Goal: Task Accomplishment & Management: Complete application form

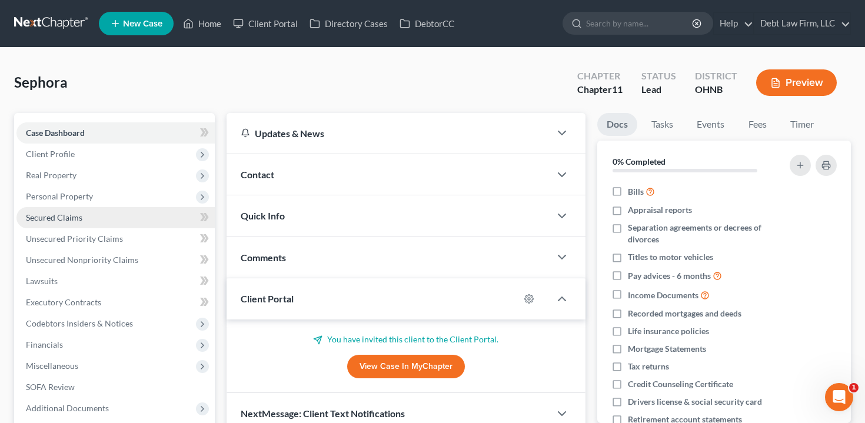
click at [108, 220] on link "Secured Claims" at bounding box center [115, 217] width 198 height 21
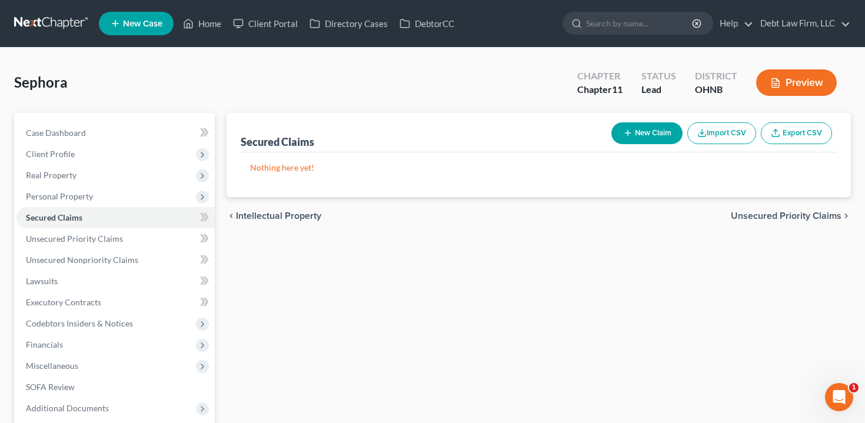
click at [667, 133] on button "New Claim" at bounding box center [647, 133] width 71 height 22
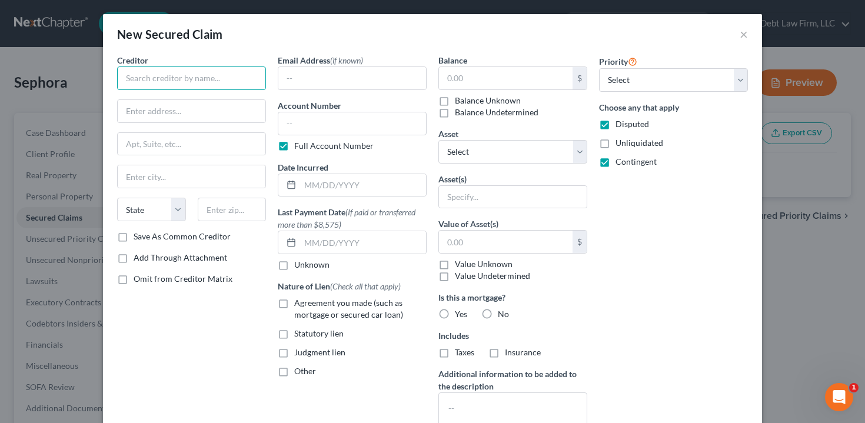
click at [229, 82] on input "text" at bounding box center [191, 79] width 149 height 24
type input "Urban Decay"
click at [345, 193] on input "text" at bounding box center [363, 185] width 126 height 22
click at [487, 72] on input "text" at bounding box center [506, 78] width 134 height 22
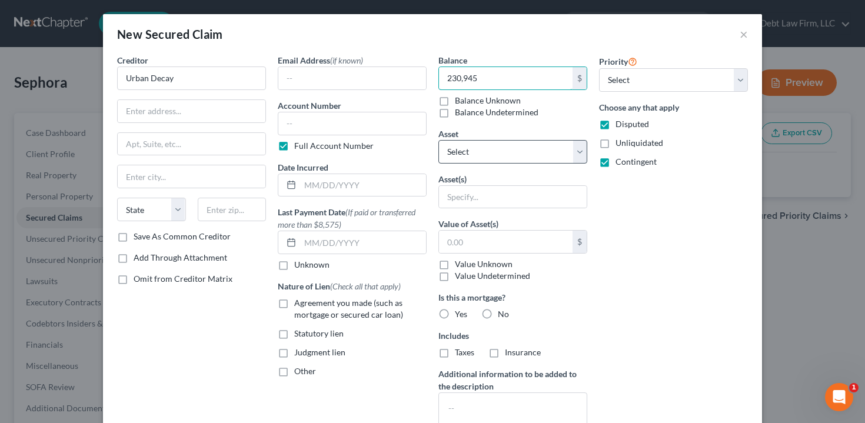
type input "230,945"
click at [502, 153] on select "Select Other Multiple Assets" at bounding box center [513, 152] width 149 height 24
select select "1"
click at [439, 140] on select "Select Other Multiple Assets" at bounding box center [513, 152] width 149 height 24
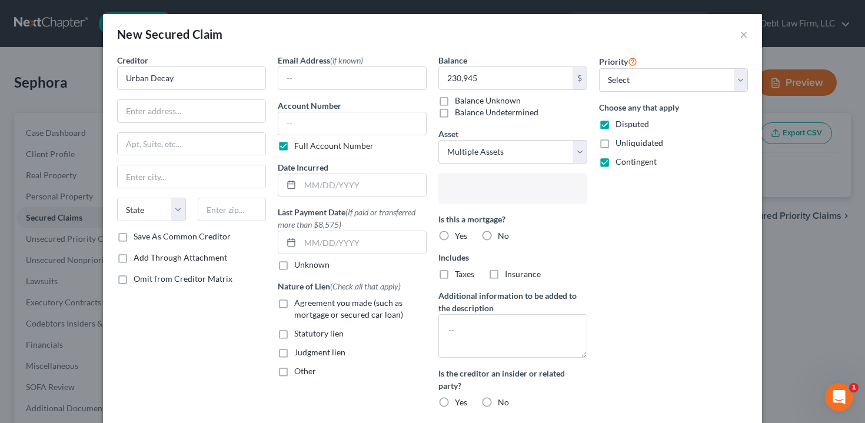
click at [490, 191] on input "text" at bounding box center [512, 190] width 132 height 18
click at [532, 183] on body "Home New Case Client Portal Directory Cases DebtorCC Debt Law Firm, LLC [EMAIL_…" at bounding box center [432, 281] width 865 height 562
type input "Select assets..."
click at [744, 36] on button "×" at bounding box center [744, 34] width 8 height 14
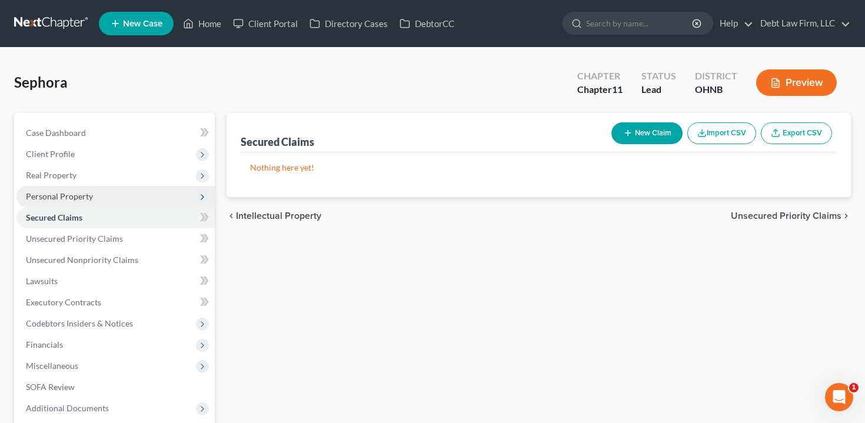
click at [94, 201] on span "Personal Property" at bounding box center [115, 196] width 198 height 21
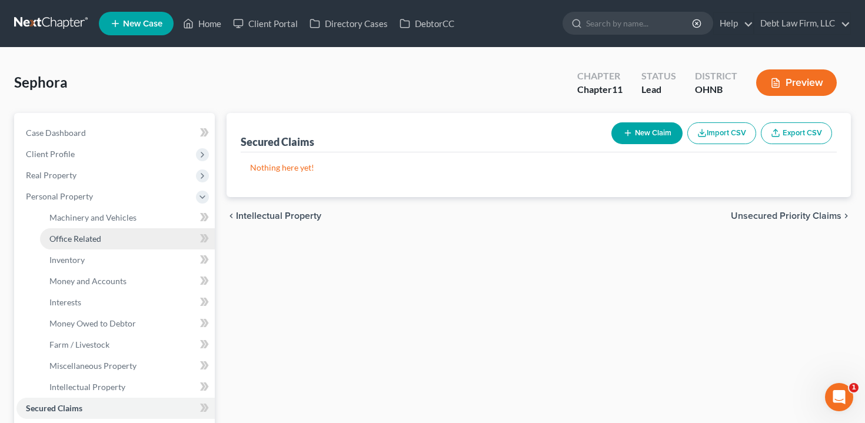
click at [100, 237] on span "Office Related" at bounding box center [75, 239] width 52 height 10
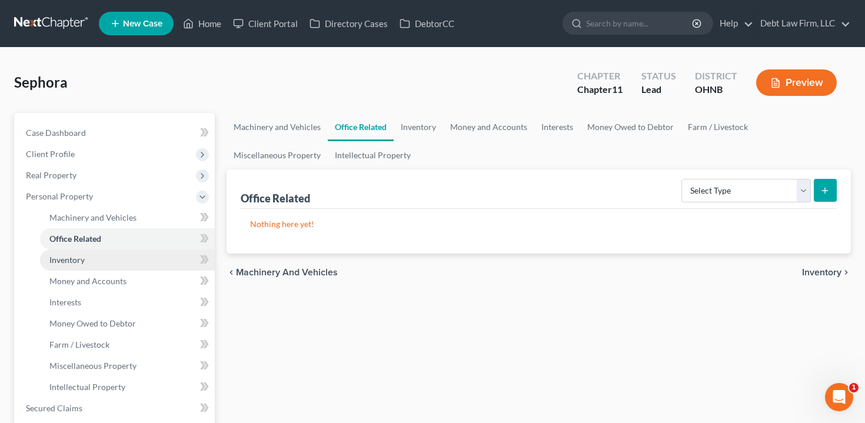
click at [101, 260] on link "Inventory" at bounding box center [127, 260] width 175 height 21
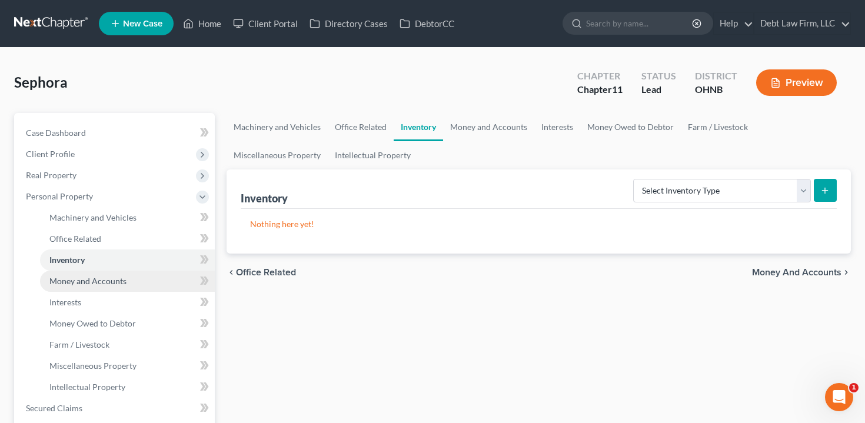
click at [118, 285] on span "Money and Accounts" at bounding box center [87, 281] width 77 height 10
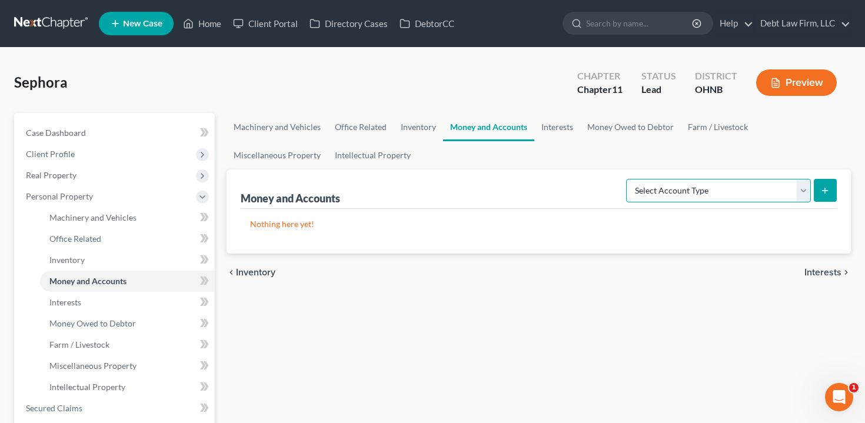
click at [744, 186] on select "Select Account Type Brokerage (A/B: 3, SOFA: 18) Cash on Hand (A/B: 2) Certific…" at bounding box center [718, 191] width 185 height 24
select select "checking"
click at [628, 179] on select "Select Account Type Brokerage (A/B: 3, SOFA: 18) Cash on Hand (A/B: 2) Certific…" at bounding box center [718, 191] width 185 height 24
click at [832, 188] on button "submit" at bounding box center [825, 190] width 23 height 23
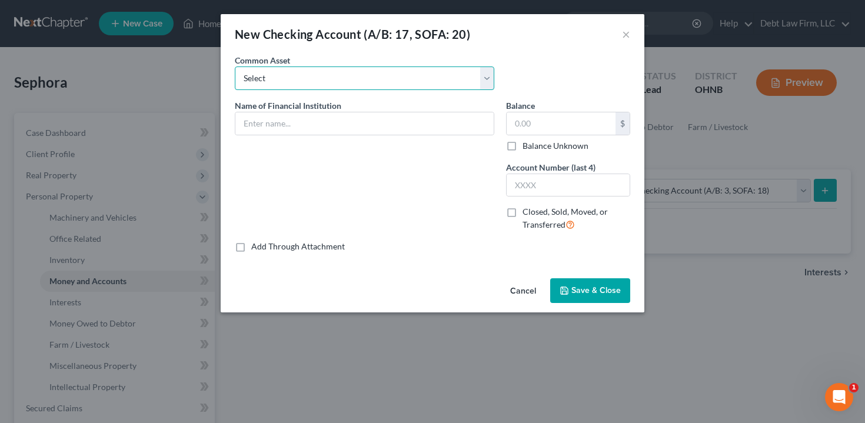
click at [359, 79] on select "Select Husband's Checking Wife's Checking Joint Checking" at bounding box center [365, 79] width 260 height 24
select select "0"
click at [235, 67] on select "Select Husband's Checking Wife's Checking Joint Checking" at bounding box center [365, 79] width 260 height 24
type input "Husband's Checking"
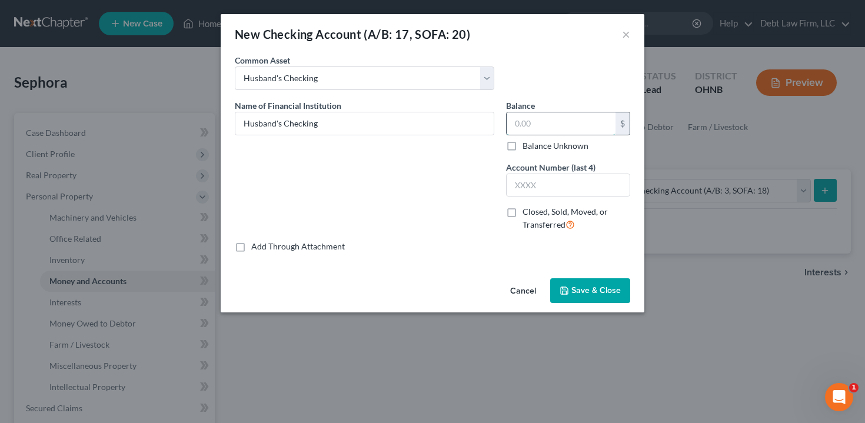
click at [533, 114] on input "text" at bounding box center [561, 123] width 109 height 22
type input "230,972"
click at [555, 169] on label "Account Number (last 4)" at bounding box center [550, 167] width 89 height 12
click at [549, 180] on input "text" at bounding box center [568, 185] width 123 height 22
type input "3243"
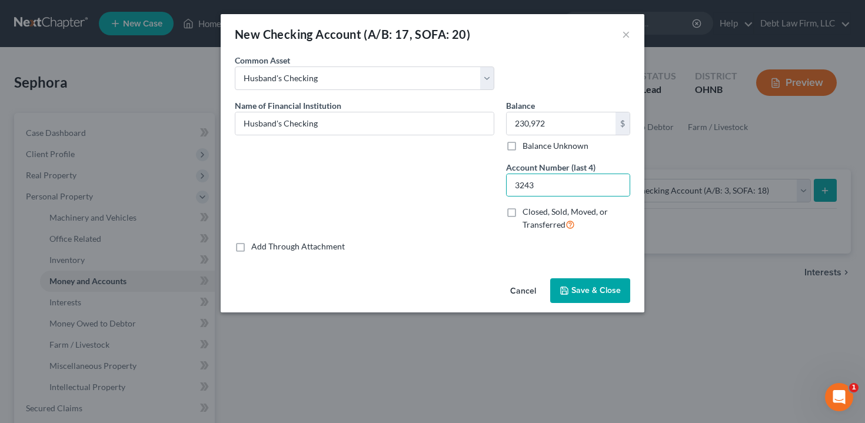
click at [580, 293] on span "Save & Close" at bounding box center [596, 291] width 49 height 10
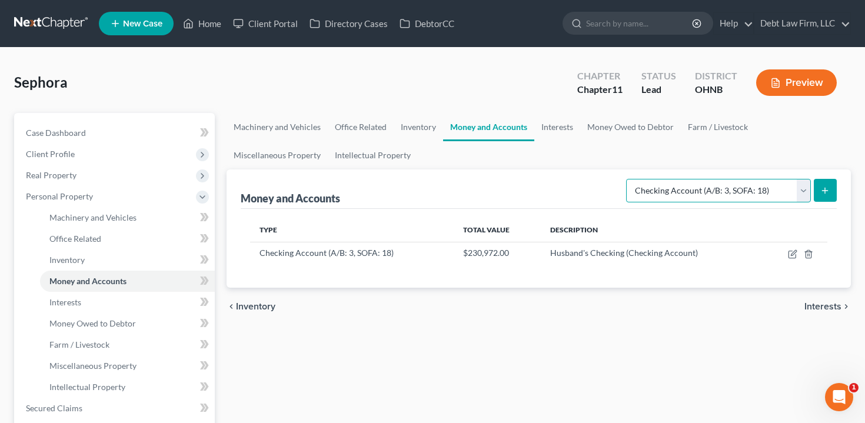
click at [731, 191] on select "Select Account Type Brokerage (A/B: 3, SOFA: 18) Cash on Hand (A/B: 2) Certific…" at bounding box center [718, 191] width 185 height 24
click at [628, 179] on select "Select Account Type Brokerage (A/B: 3, SOFA: 18) Cash on Hand (A/B: 2) Certific…" at bounding box center [718, 191] width 185 height 24
click at [825, 192] on line "submit" at bounding box center [825, 190] width 0 height 5
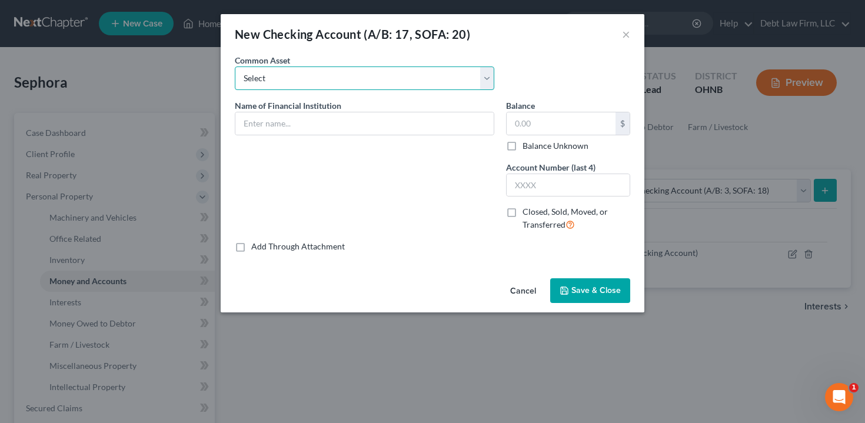
click at [320, 84] on select "Select Husband's Checking Wife's Checking Joint Checking" at bounding box center [365, 79] width 260 height 24
select select "1"
click at [235, 67] on select "Select Husband's Checking Wife's Checking Joint Checking" at bounding box center [365, 79] width 260 height 24
type input "Wife's Checking"
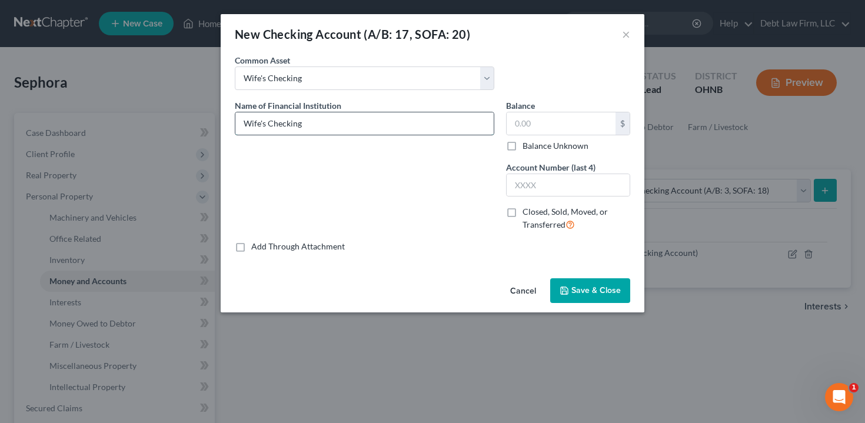
click at [321, 122] on input "Wife's Checking" at bounding box center [364, 123] width 258 height 22
click at [525, 121] on input "text" at bounding box center [561, 123] width 109 height 22
type input "234,299"
click at [547, 185] on input "text" at bounding box center [568, 185] width 123 height 22
type input "2323"
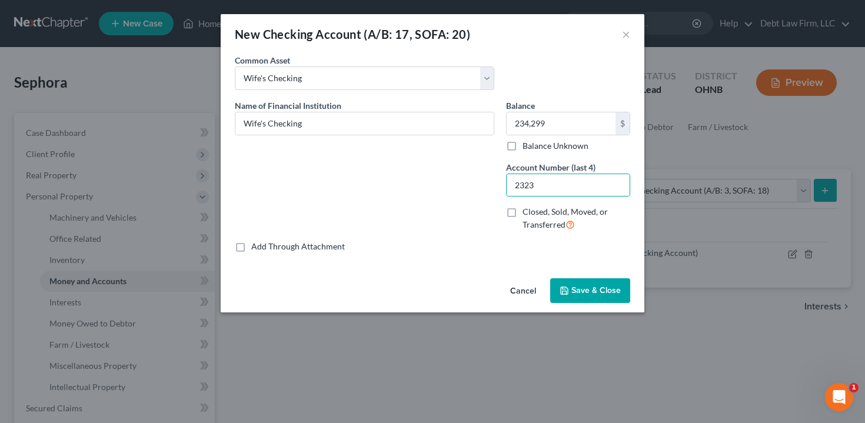
click at [585, 285] on button "Save & Close" at bounding box center [590, 290] width 80 height 25
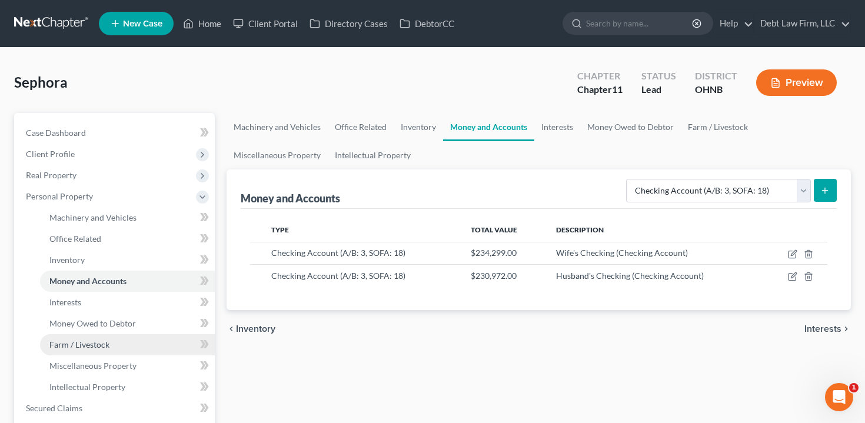
click at [121, 346] on link "Farm / Livestock" at bounding box center [127, 344] width 175 height 21
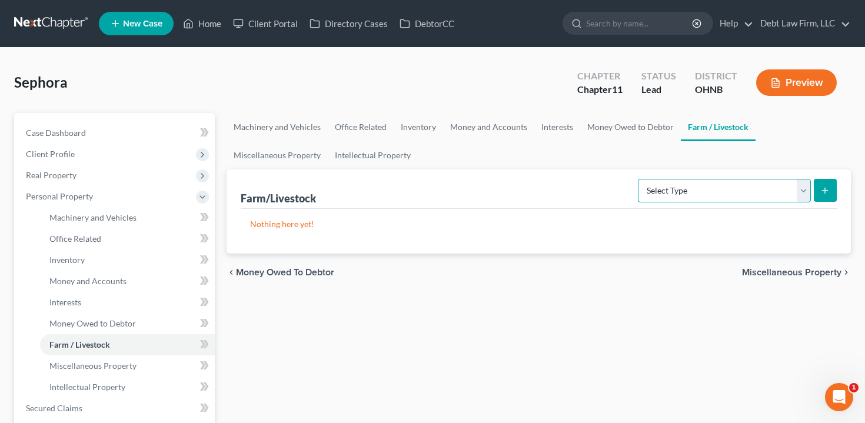
click at [708, 194] on select "Select Type Animals & Livestock (A/B: 29) Crops: Growing or Harvested (A/B: 28)…" at bounding box center [724, 191] width 173 height 24
select select "farming_equipment"
click at [640, 179] on select "Select Type Animals & Livestock (A/B: 29) Crops: Growing or Harvested (A/B: 28)…" at bounding box center [724, 191] width 173 height 24
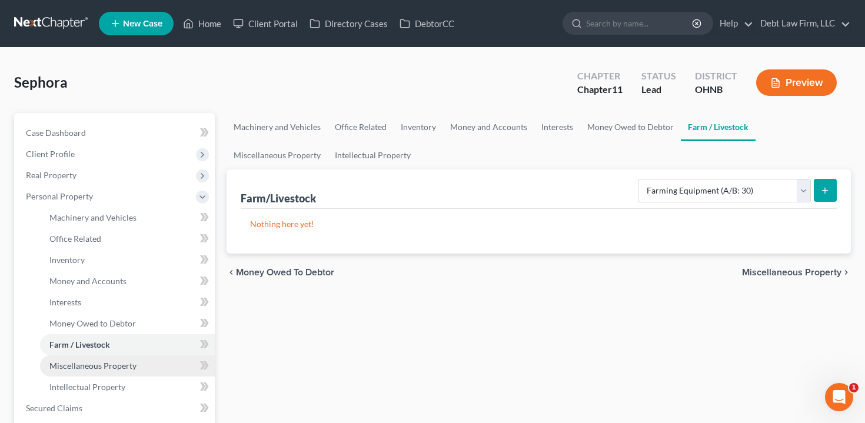
click at [136, 367] on link "Miscellaneous Property" at bounding box center [127, 366] width 175 height 21
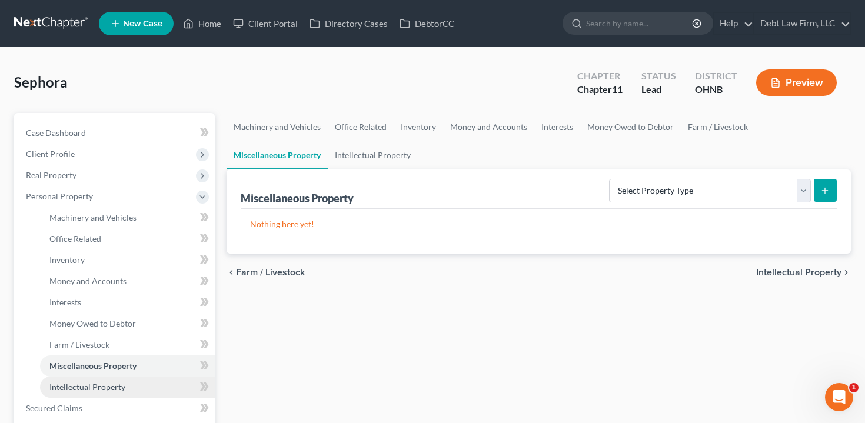
click at [130, 383] on link "Intellectual Property" at bounding box center [127, 387] width 175 height 21
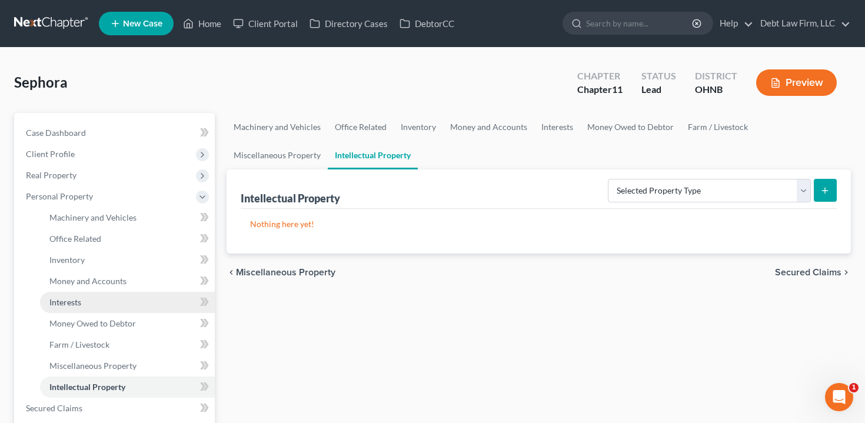
click at [134, 302] on link "Interests" at bounding box center [127, 302] width 175 height 21
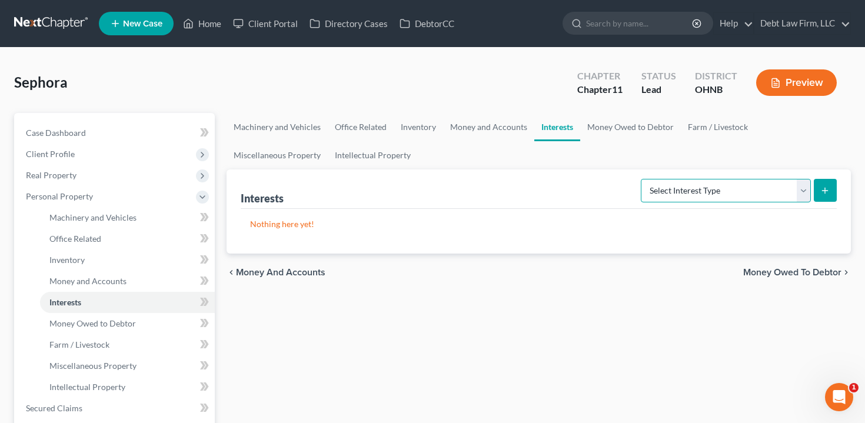
click at [726, 184] on select "Select Interest Type Bond (A/B: 16) Incorporated Business (A/B: 15) Insurance P…" at bounding box center [726, 191] width 170 height 24
select select "joint_venture"
click at [643, 179] on select "Select Interest Type Bond (A/B: 16) Incorporated Business (A/B: 15) Insurance P…" at bounding box center [726, 191] width 170 height 24
click at [819, 188] on button "submit" at bounding box center [825, 190] width 23 height 23
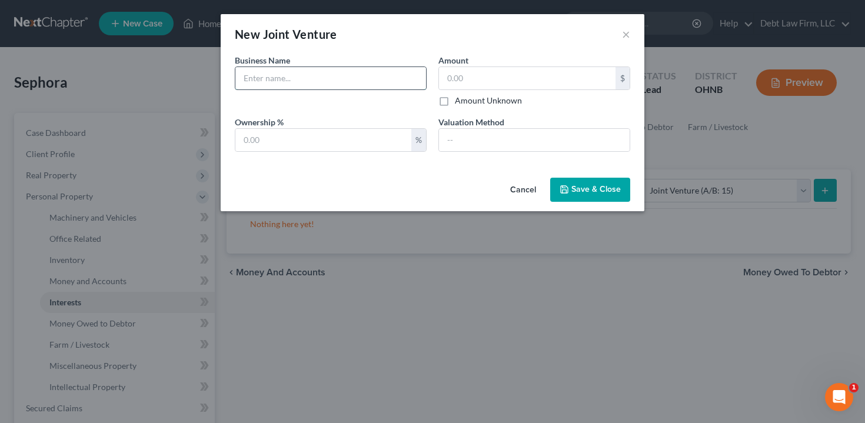
click at [323, 79] on input "text" at bounding box center [330, 78] width 191 height 22
type input "New Joint Venture (Active) (A/B: 42)"
click at [487, 77] on input "text" at bounding box center [527, 78] width 177 height 22
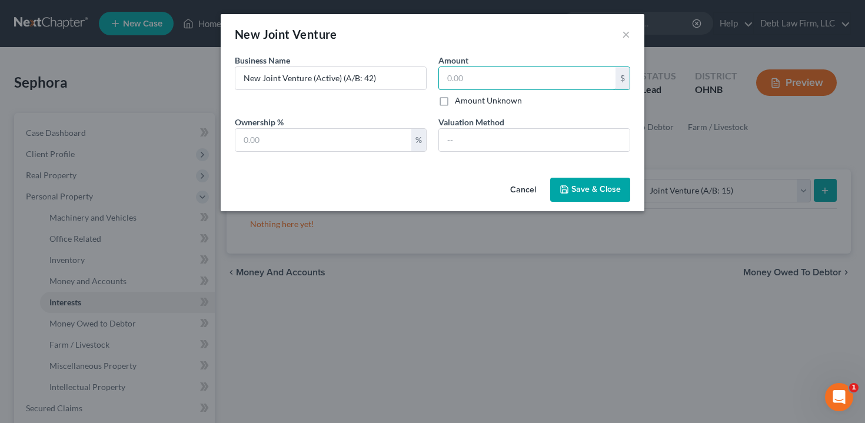
type input "100,000.00"
click at [528, 141] on input "text" at bounding box center [534, 140] width 191 height 22
click at [580, 190] on span "Save & Close" at bounding box center [596, 190] width 49 height 10
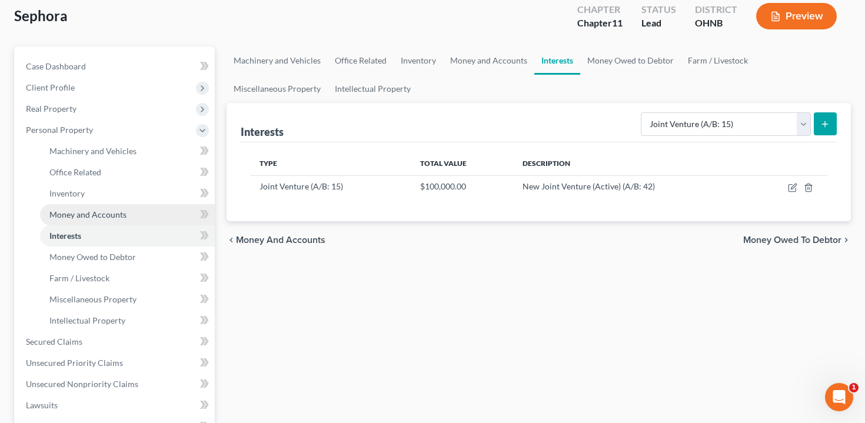
scroll to position [242, 0]
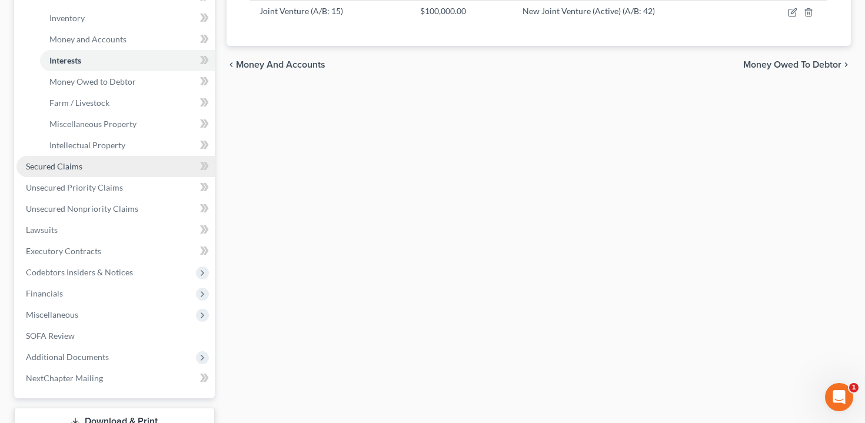
click at [94, 171] on link "Secured Claims" at bounding box center [115, 166] width 198 height 21
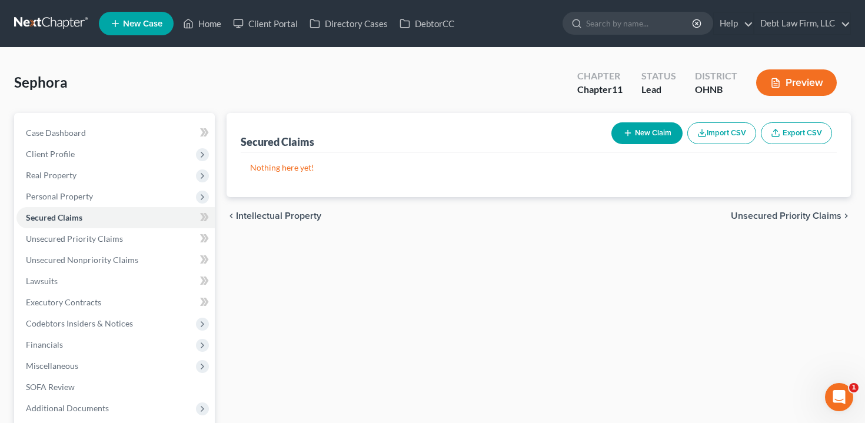
click at [644, 129] on button "New Claim" at bounding box center [647, 133] width 71 height 22
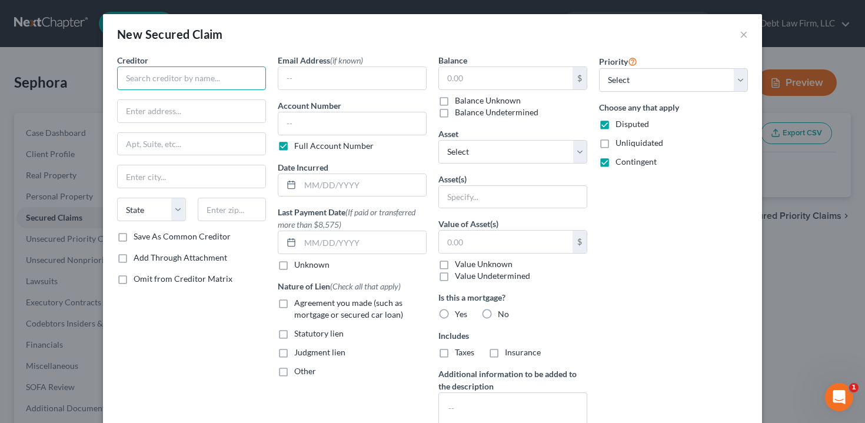
click at [195, 81] on input "text" at bounding box center [191, 79] width 149 height 24
type input "Urban Decay"
click at [487, 80] on input "text" at bounding box center [506, 78] width 134 height 22
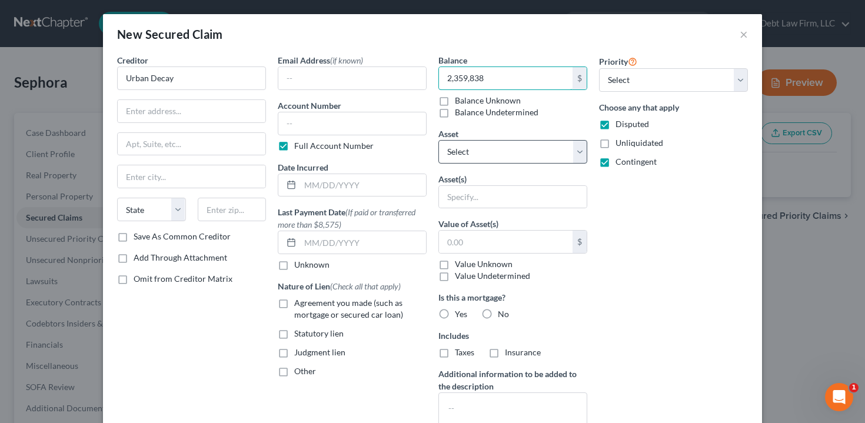
type input "2,359,838"
click at [503, 148] on select "Select Other Multiple Assets Husband's Checking (Checking Account) - $[FINANCIA…" at bounding box center [513, 152] width 149 height 24
select select "1"
click at [439, 140] on select "Select Other Multiple Assets Husband's Checking (Checking Account) - $[FINANCIA…" at bounding box center [513, 152] width 149 height 24
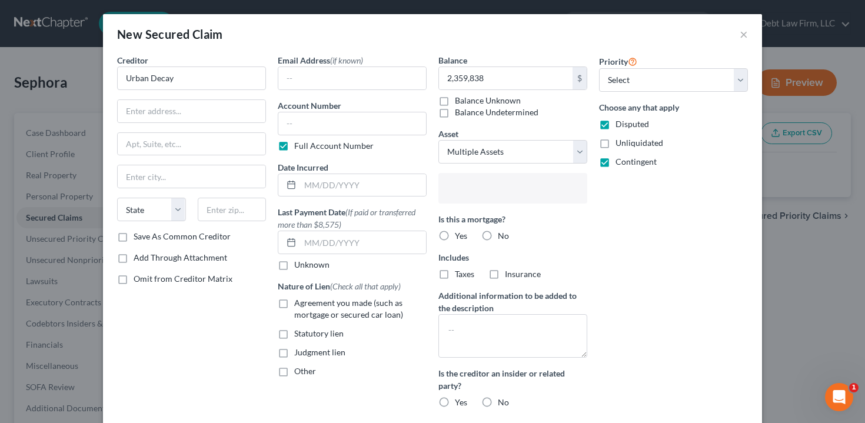
click at [500, 194] on input "text" at bounding box center [512, 190] width 132 height 18
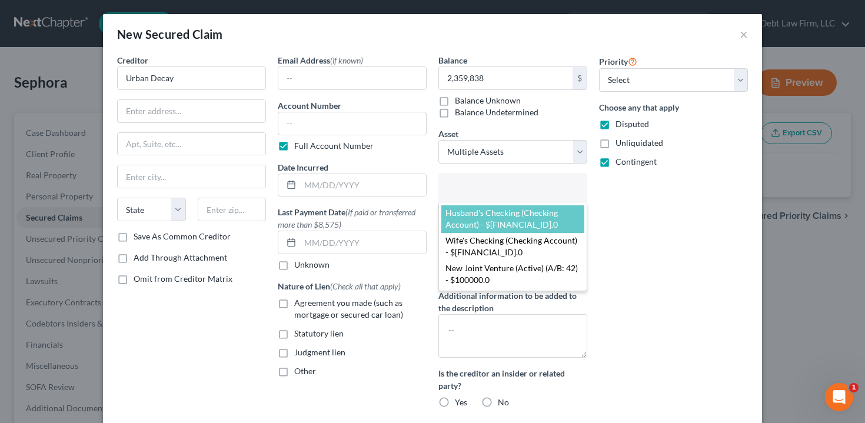
select select "2785819"
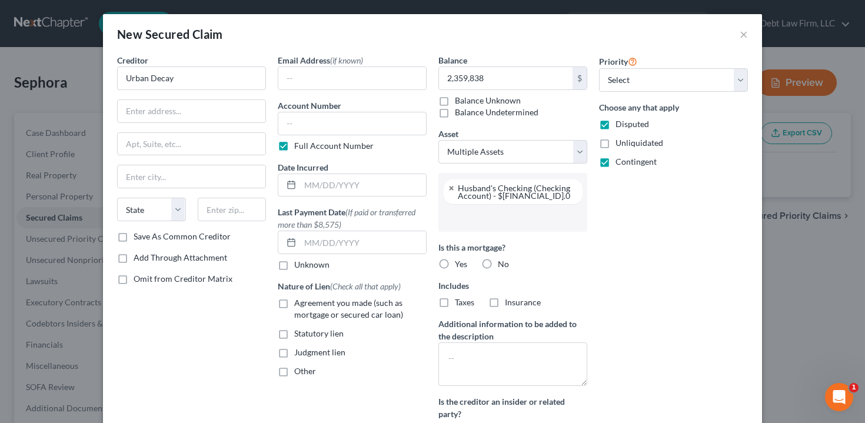
click at [497, 215] on input "text" at bounding box center [512, 218] width 132 height 18
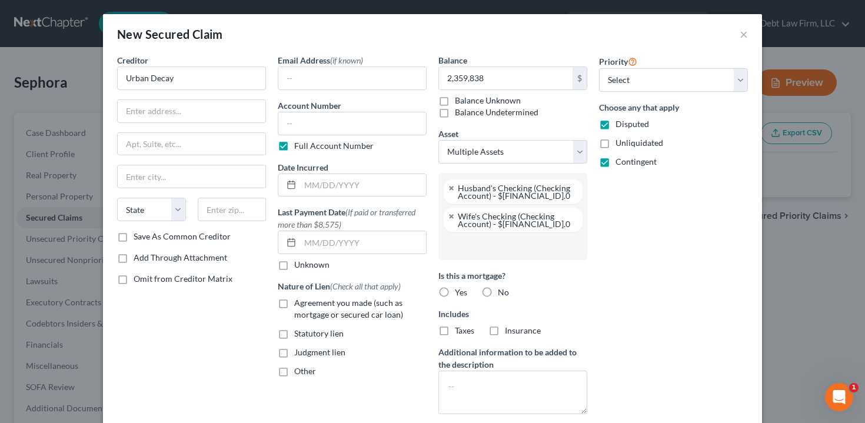
click at [499, 247] on input "text" at bounding box center [512, 246] width 132 height 18
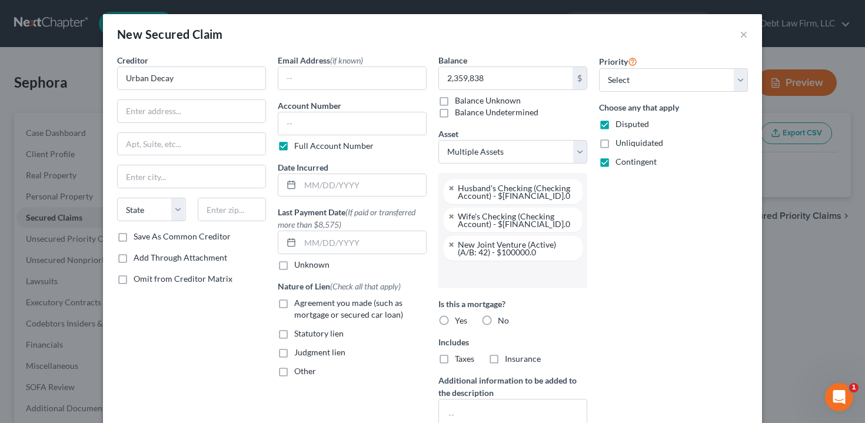
scroll to position [42, 0]
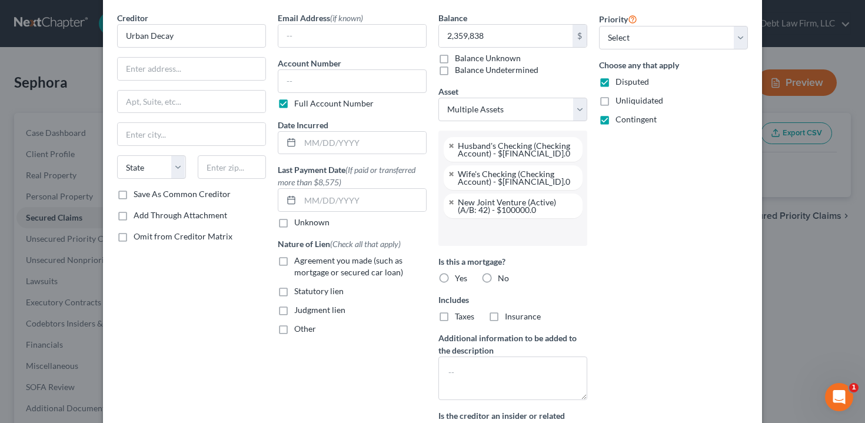
click at [498, 276] on label "No" at bounding box center [503, 279] width 11 height 12
click at [503, 276] on input "No" at bounding box center [507, 277] width 8 height 8
radio input "true"
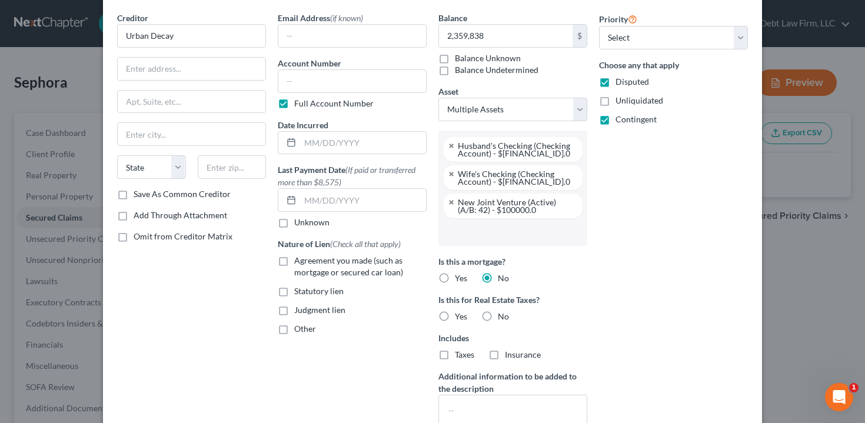
click at [498, 316] on label "No" at bounding box center [503, 317] width 11 height 12
click at [503, 316] on input "No" at bounding box center [507, 315] width 8 height 8
radio input "true"
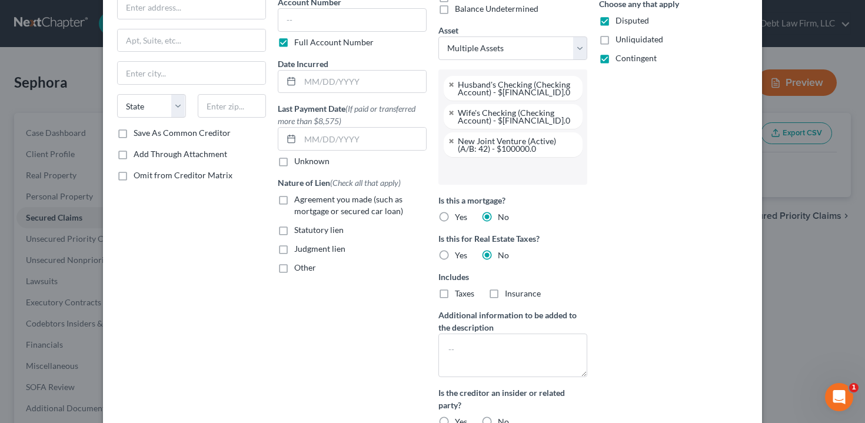
scroll to position [0, 0]
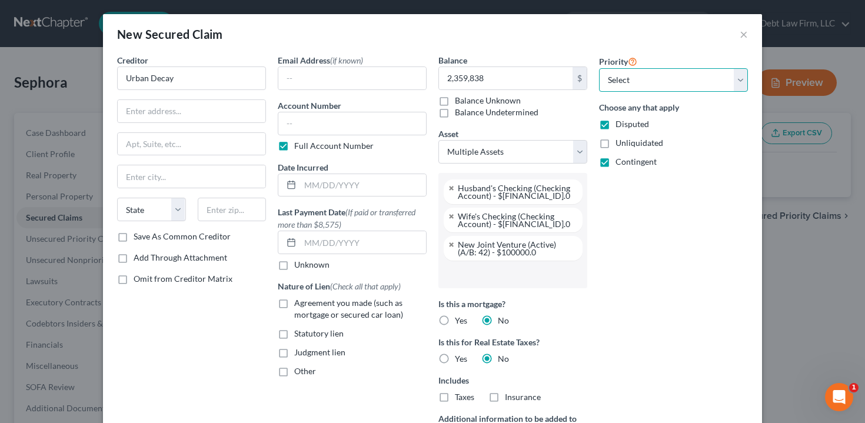
click at [620, 86] on select "Select 1st 2nd 3rd 4th 5th 6th 7th 8th 9th 10th 11th 12th 13th 14th 15th 16th 1…" at bounding box center [673, 80] width 149 height 24
select select "0"
click at [599, 68] on select "Select 1st 2nd 3rd 4th 5th 6th 7th 8th 9th 10th 11th 12th 13th 14th 15th 16th 1…" at bounding box center [673, 80] width 149 height 24
click at [616, 130] on label "Disputed" at bounding box center [633, 124] width 34 height 12
click at [620, 126] on input "Disputed" at bounding box center [624, 122] width 8 height 8
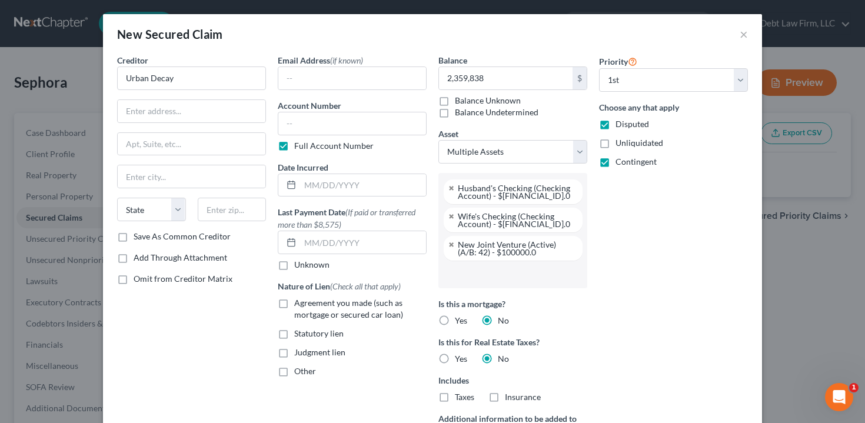
checkbox input "false"
click at [616, 162] on label "Contingent" at bounding box center [636, 162] width 41 height 12
click at [620, 162] on input "Contingent" at bounding box center [624, 160] width 8 height 8
checkbox input "false"
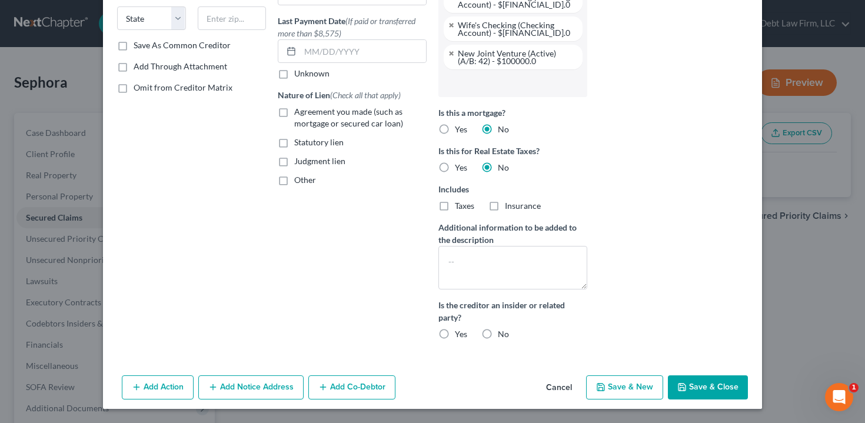
click at [729, 382] on button "Save & Close" at bounding box center [708, 388] width 80 height 25
select select
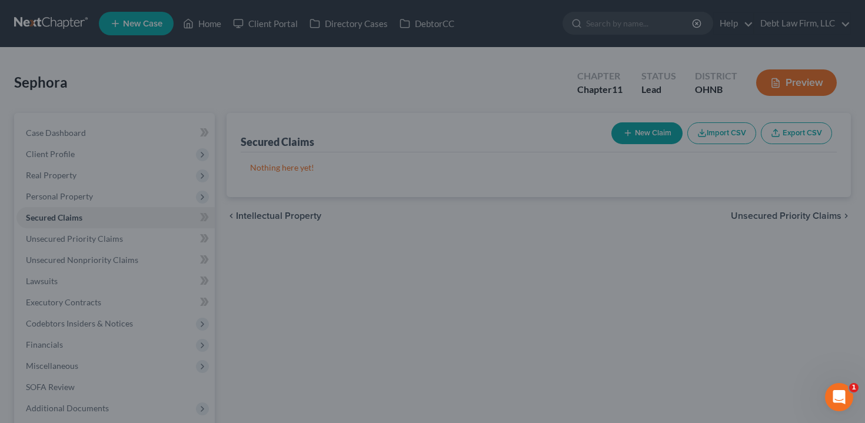
scroll to position [67, 0]
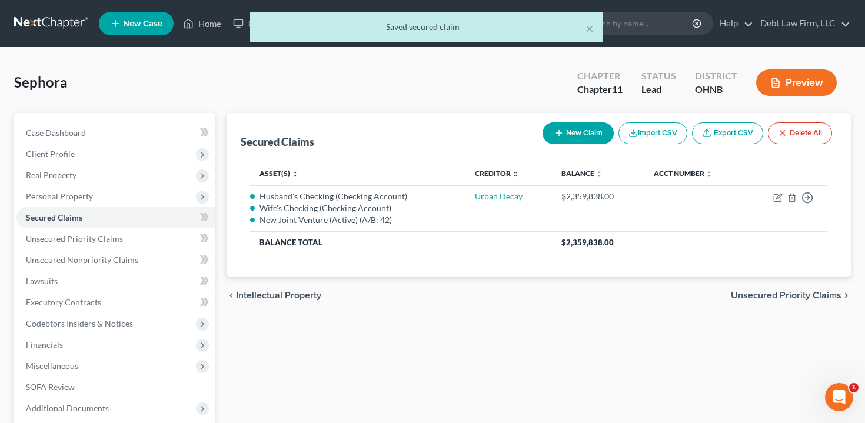
click at [778, 86] on icon "button" at bounding box center [776, 83] width 11 height 11
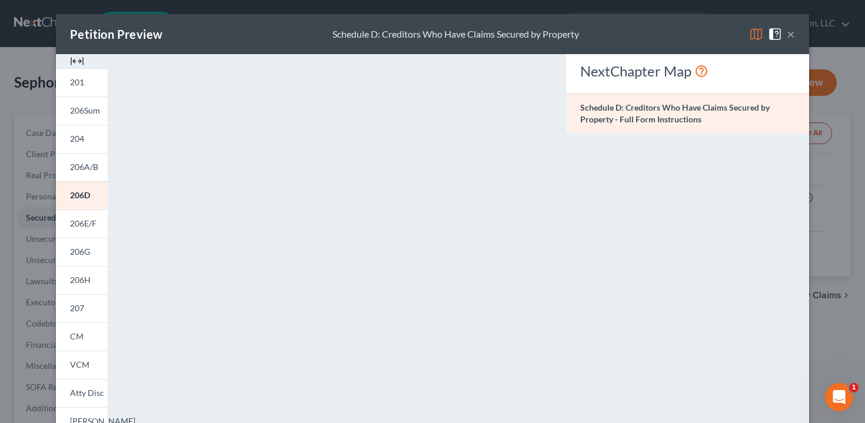
click at [795, 33] on div "Petition Preview Schedule D: Creditors Who Have Claims Secured by Property ×" at bounding box center [433, 34] width 754 height 40
click at [795, 34] on div "Petition Preview Schedule D: Creditors Who Have Claims Secured by Property ×" at bounding box center [433, 34] width 754 height 40
click at [794, 34] on button "×" at bounding box center [791, 34] width 8 height 14
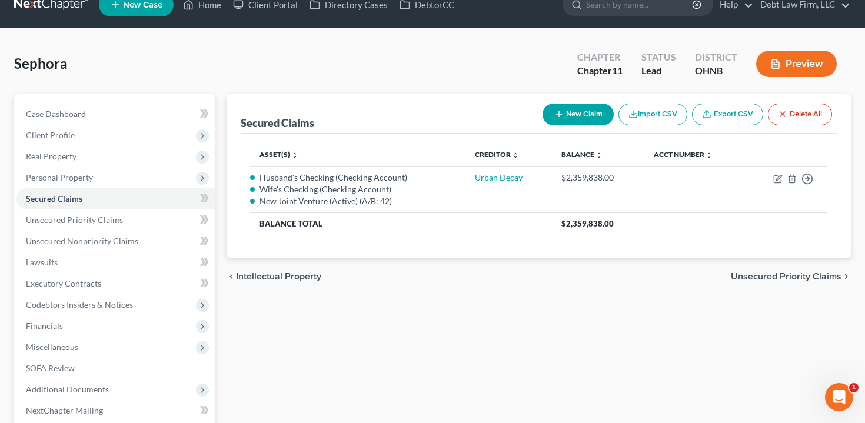
scroll to position [0, 0]
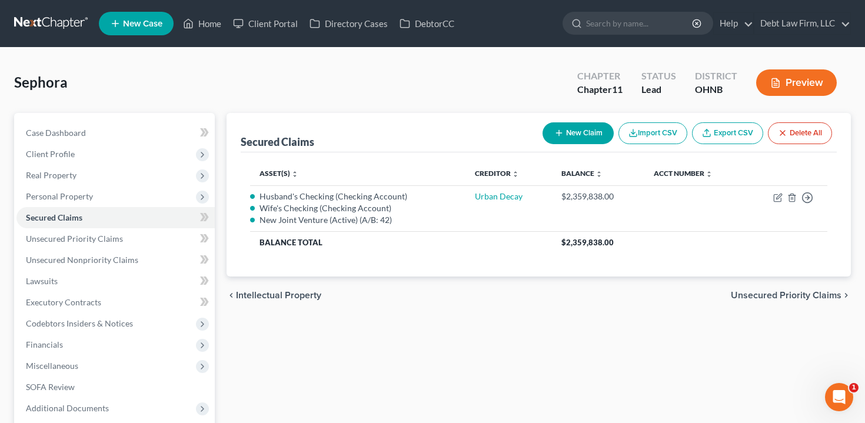
click at [602, 134] on button "New Claim" at bounding box center [578, 133] width 71 height 22
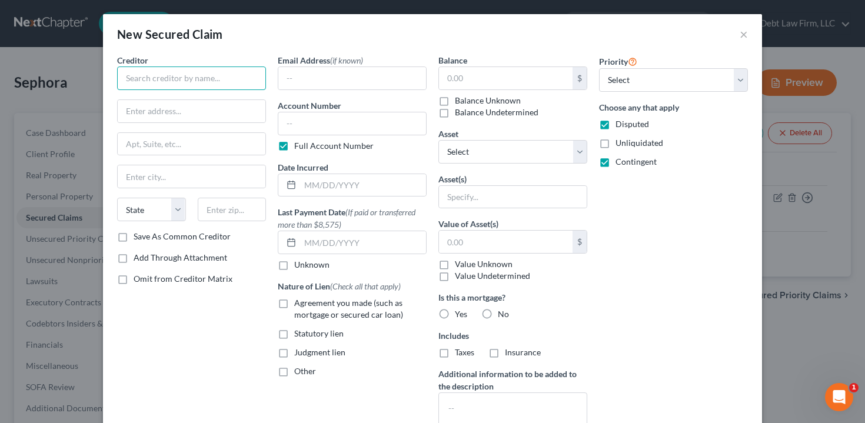
click at [221, 75] on input "text" at bounding box center [191, 79] width 149 height 24
type input "Wet N Wild"
click at [482, 82] on input "text" at bounding box center [506, 78] width 134 height 22
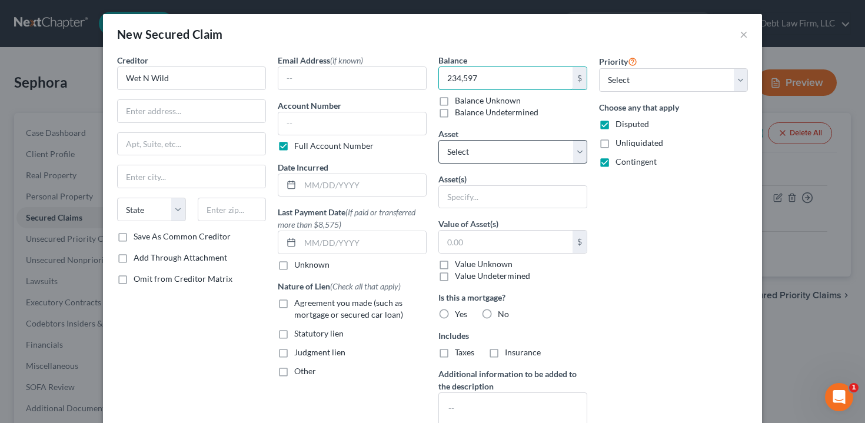
type input "234,597"
click at [490, 150] on select "Select Other Multiple Assets Husband's Checking (Checking Account) - $[FINANCIA…" at bounding box center [513, 152] width 149 height 24
select select "1"
click at [439, 140] on select "Select Other Multiple Assets Husband's Checking (Checking Account) - $[FINANCIA…" at bounding box center [513, 152] width 149 height 24
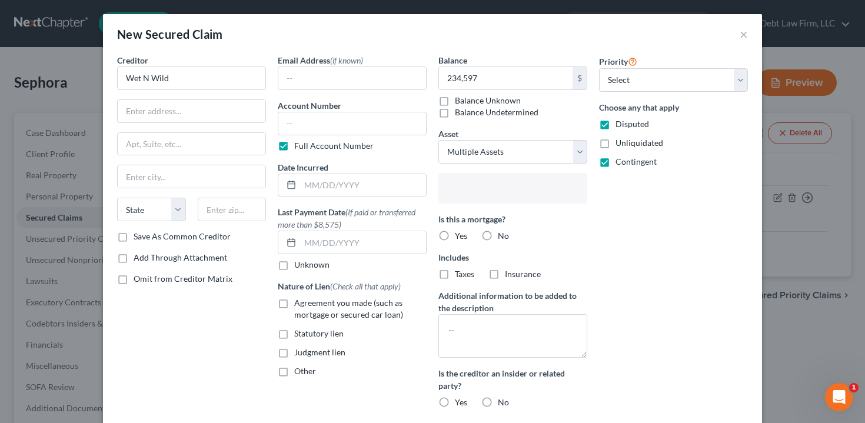
click at [487, 185] on input "text" at bounding box center [512, 190] width 132 height 18
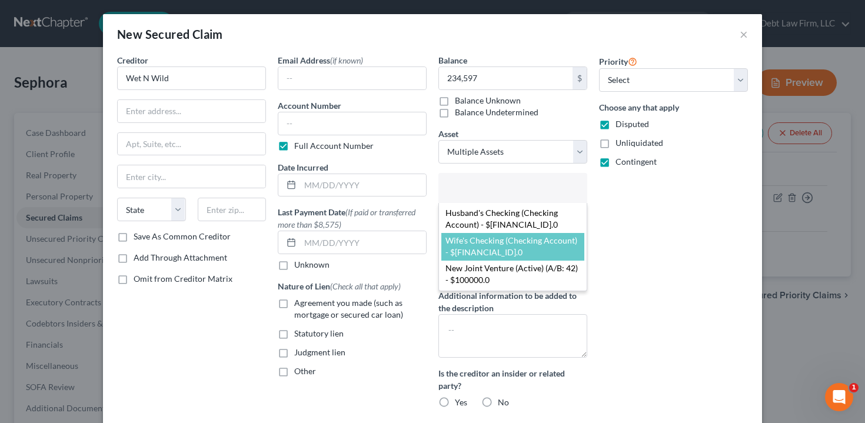
scroll to position [11, 0]
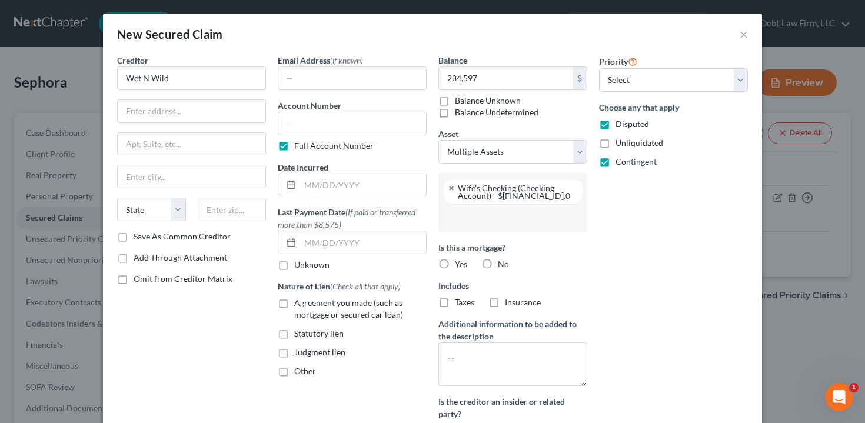
click at [486, 217] on input "text" at bounding box center [512, 218] width 132 height 18
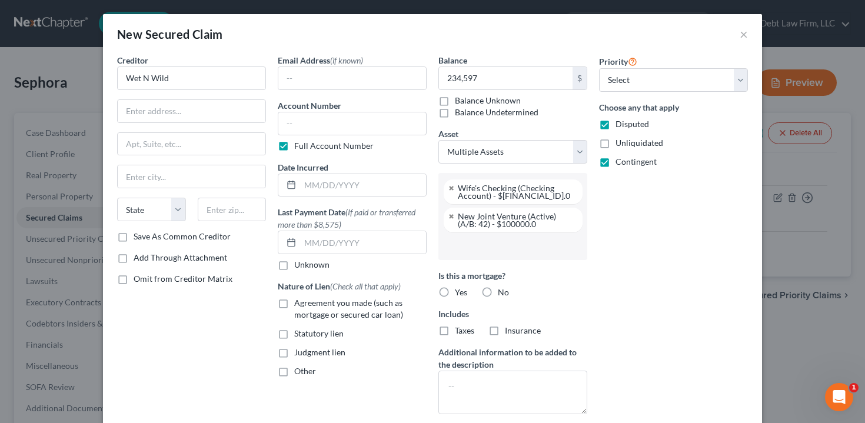
click at [486, 247] on input "text" at bounding box center [512, 246] width 132 height 18
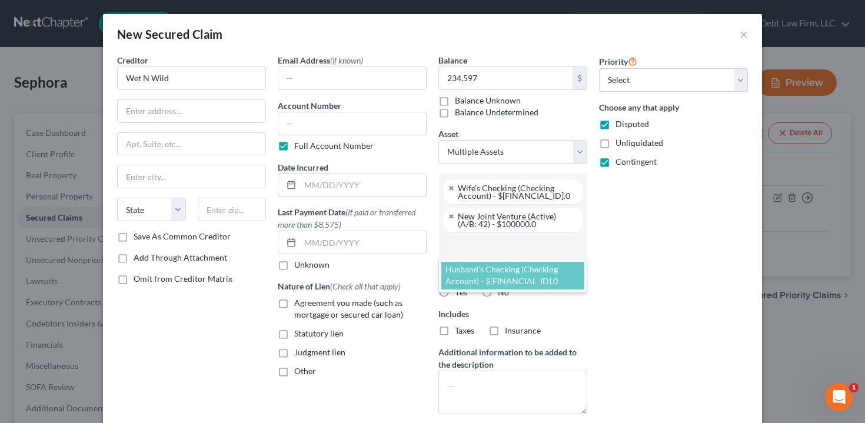
select select "2785819"
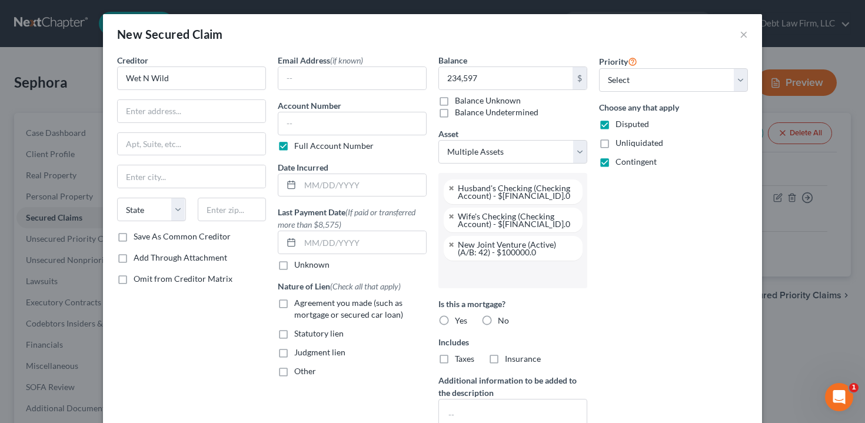
click at [498, 320] on label "No" at bounding box center [503, 321] width 11 height 12
click at [503, 320] on input "No" at bounding box center [507, 319] width 8 height 8
radio input "true"
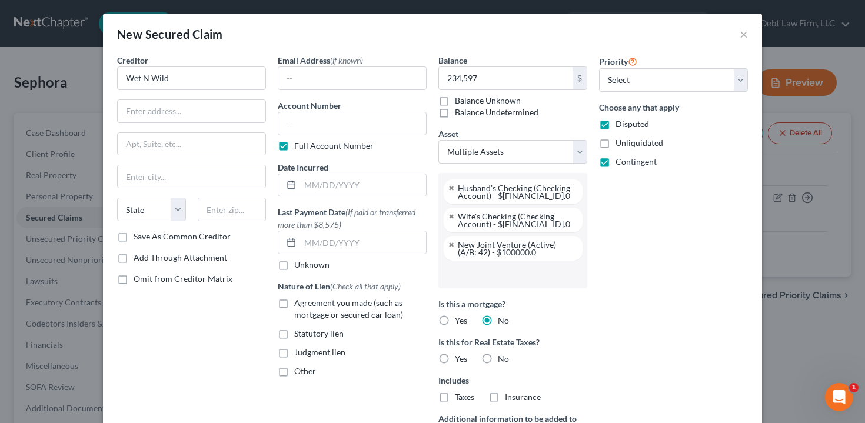
click at [498, 360] on label "No" at bounding box center [503, 359] width 11 height 12
click at [503, 360] on input "No" at bounding box center [507, 357] width 8 height 8
radio input "true"
click at [616, 124] on label "Disputed" at bounding box center [633, 124] width 34 height 12
click at [620, 124] on input "Disputed" at bounding box center [624, 122] width 8 height 8
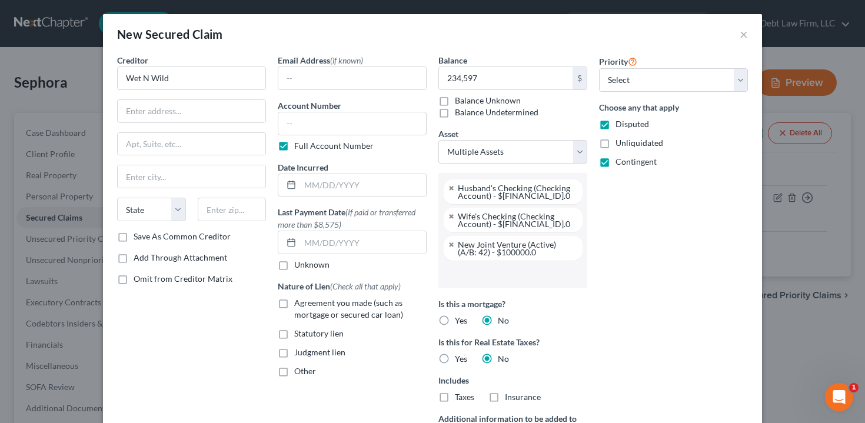
checkbox input "false"
click at [616, 164] on label "Contingent" at bounding box center [636, 162] width 41 height 12
click at [620, 164] on input "Contingent" at bounding box center [624, 160] width 8 height 8
checkbox input "false"
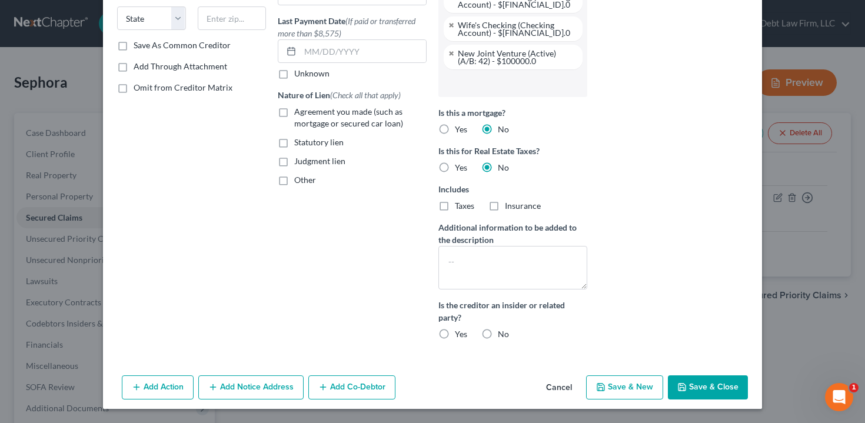
click at [701, 386] on button "Save & Close" at bounding box center [708, 388] width 80 height 25
select select
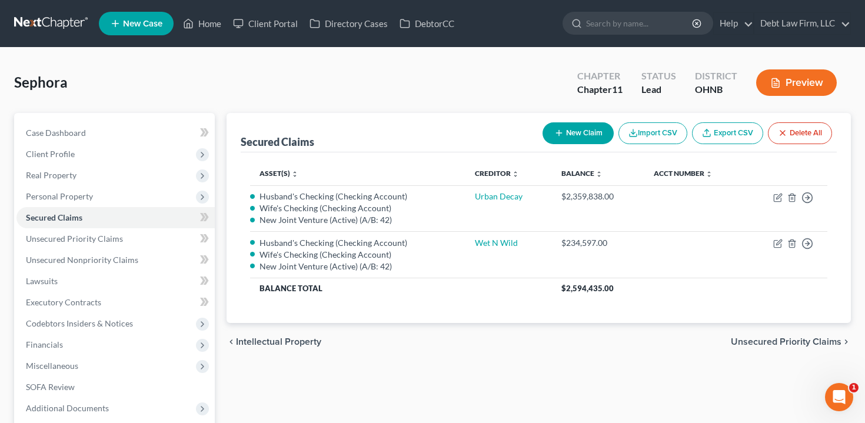
click at [805, 87] on button "Preview" at bounding box center [796, 82] width 81 height 26
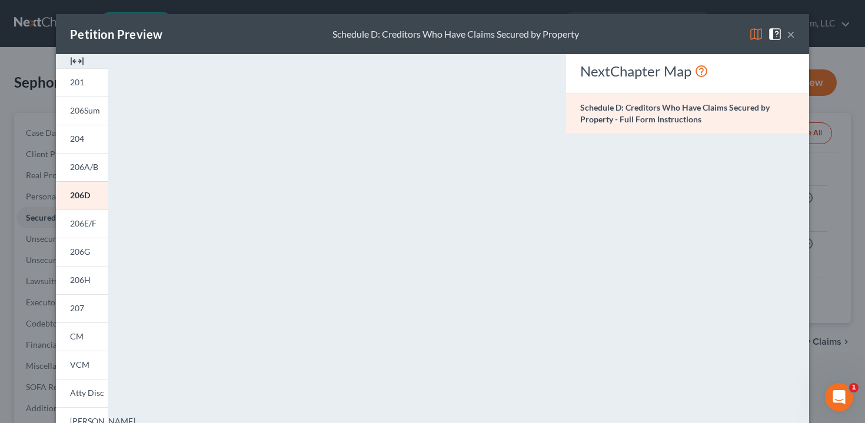
click at [703, 182] on div "NextChapter Map Schedule D: Creditors Who Have Claims Secured by Property - Ful…" at bounding box center [687, 346] width 255 height 585
click at [789, 35] on button "×" at bounding box center [791, 34] width 8 height 14
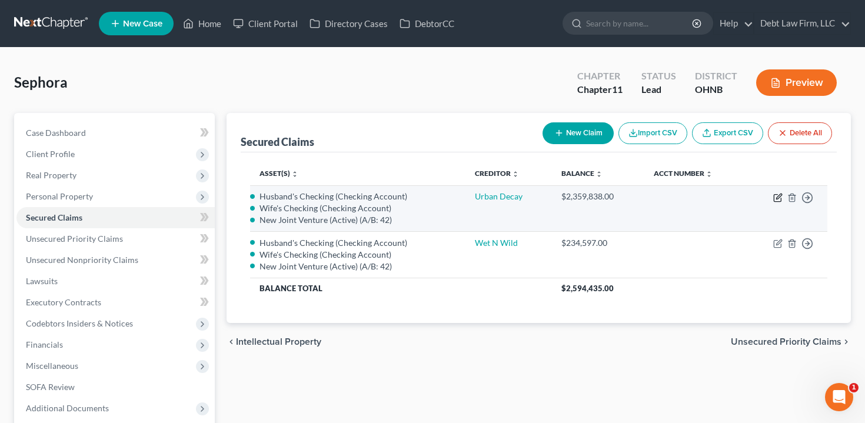
click at [779, 195] on icon "button" at bounding box center [778, 196] width 5 height 5
select select "0"
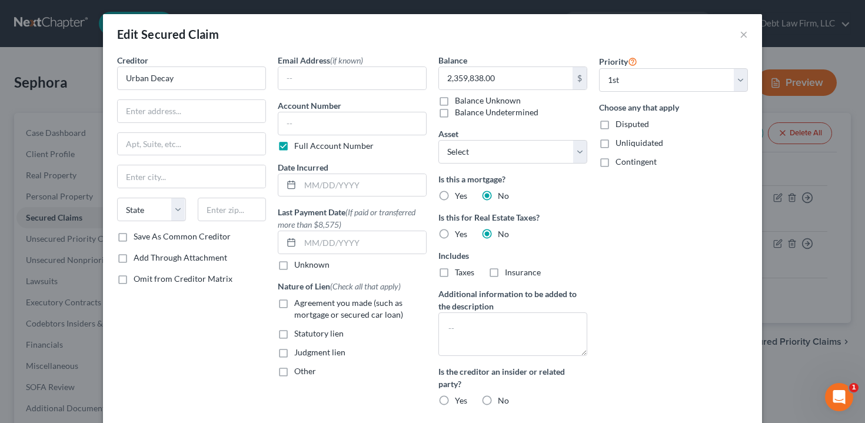
select select "2785819"
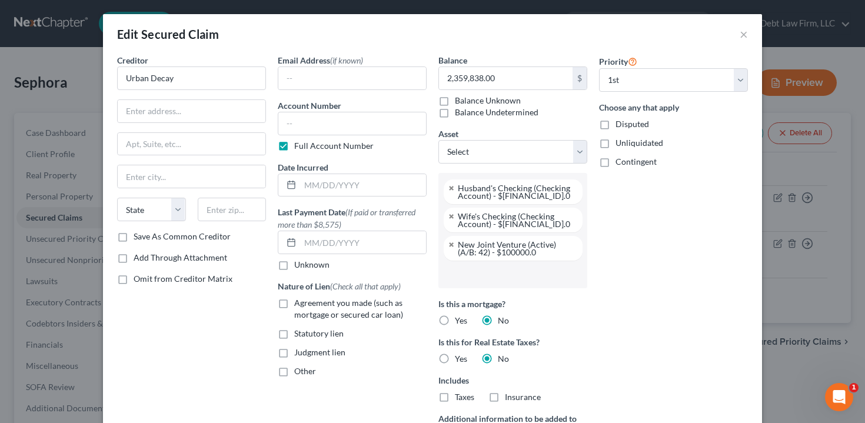
scroll to position [21, 0]
click at [211, 81] on input "Urban Decay" at bounding box center [191, 79] width 149 height 24
click at [215, 81] on input "Urban Decay" at bounding box center [191, 79] width 149 height 24
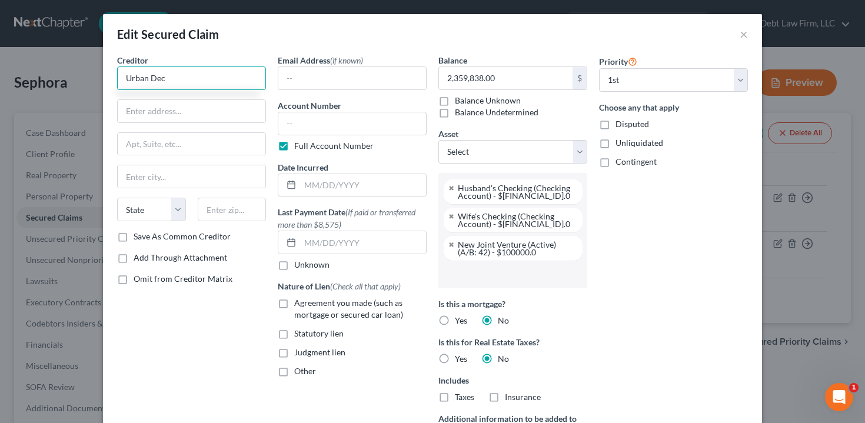
type input "Urban Decy"
paste input "Urban Decay"
click at [180, 81] on input "Urban Decay Urban Decay" at bounding box center [191, 79] width 149 height 24
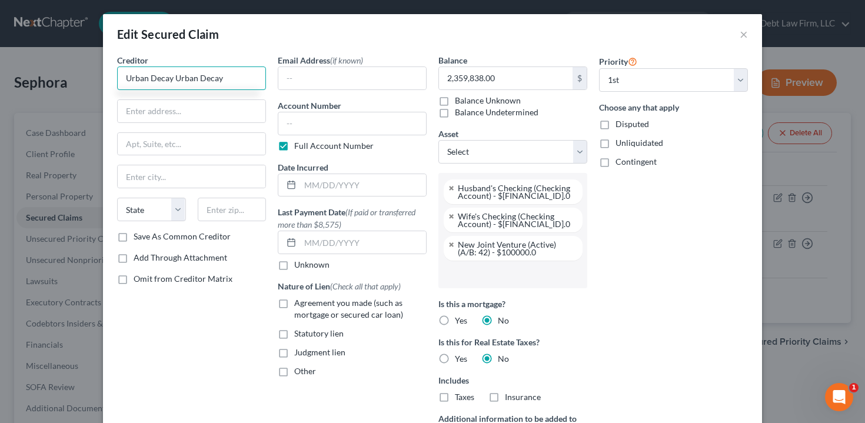
click at [233, 76] on input "Urban Decay Urban Decay" at bounding box center [191, 79] width 149 height 24
paste input "Urban Decay"
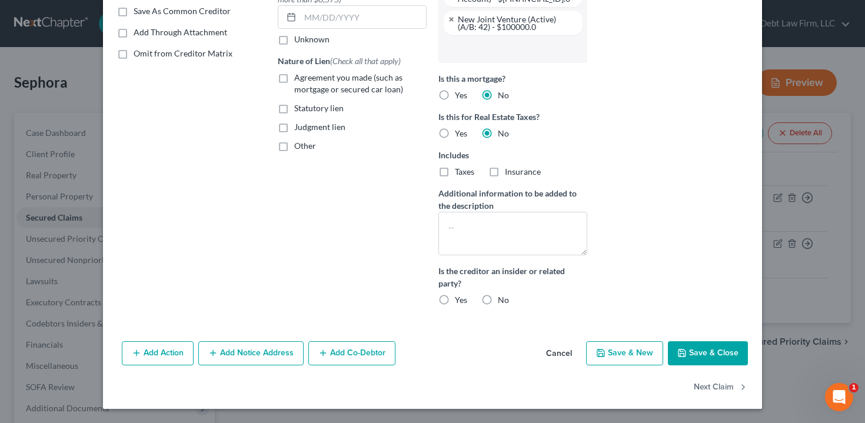
click at [708, 345] on button "Save & Close" at bounding box center [708, 353] width 80 height 25
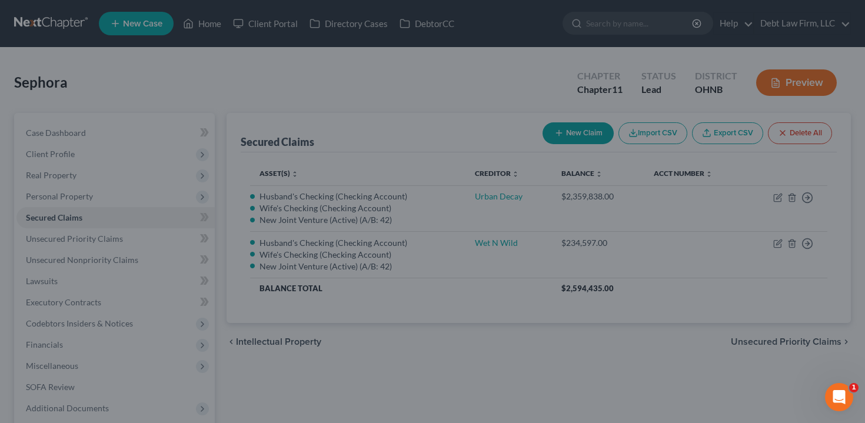
scroll to position [101, 0]
type input "Urban Decay Urban Decay Urban Decay"
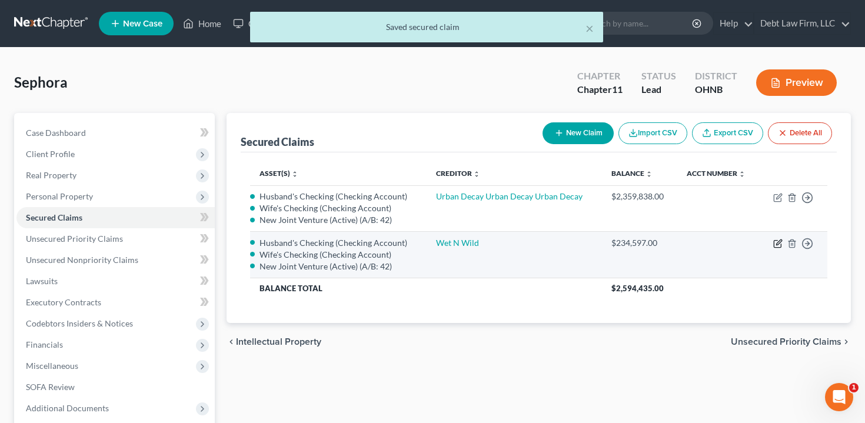
click at [776, 241] on icon "button" at bounding box center [777, 244] width 7 height 7
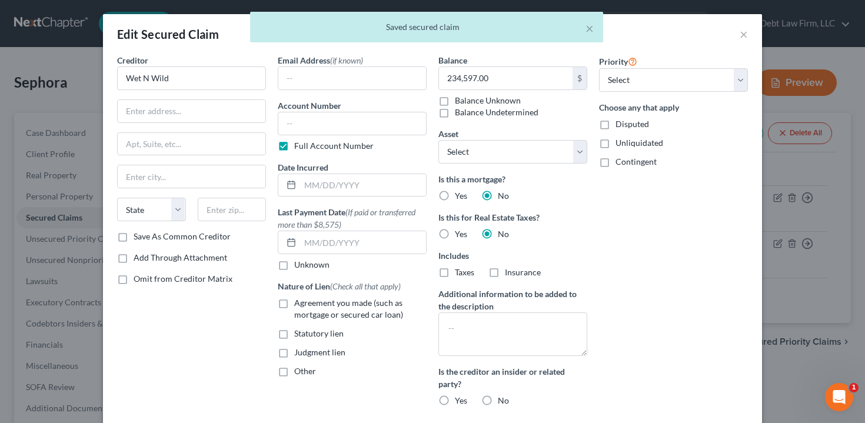
select select "2785819"
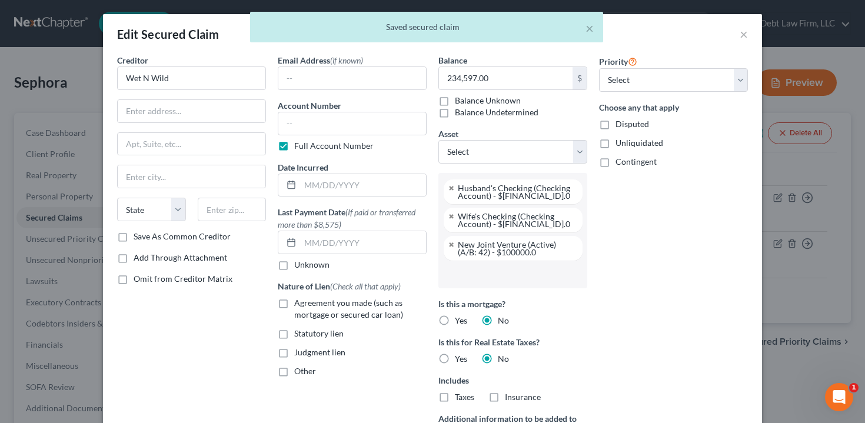
scroll to position [21, 0]
click at [177, 76] on input "Wet N Wild" at bounding box center [191, 79] width 149 height 24
drag, startPoint x: 182, startPoint y: 75, endPoint x: 75, endPoint y: 75, distance: 107.7
click at [75, 75] on div "Edit Secured Claim × Creditor * Wet N Wild State [US_STATE] AK AR AZ CA CO [GEO…" at bounding box center [432, 211] width 865 height 423
click at [182, 79] on input "Wet N Wild" at bounding box center [191, 79] width 149 height 24
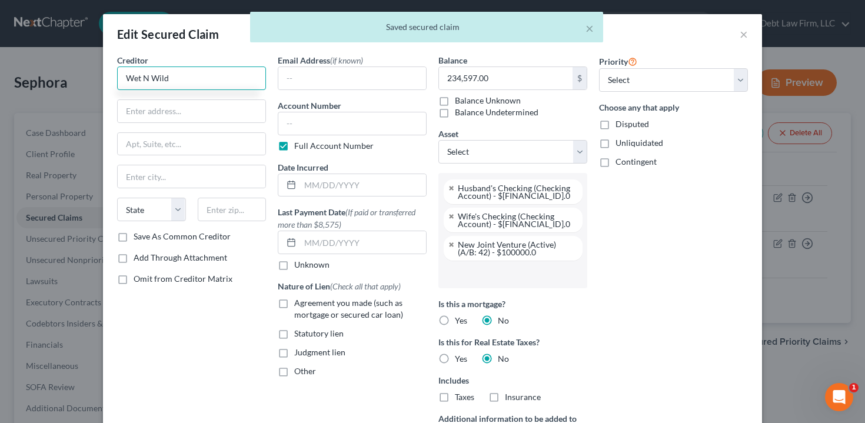
paste input "Wet N Wild"
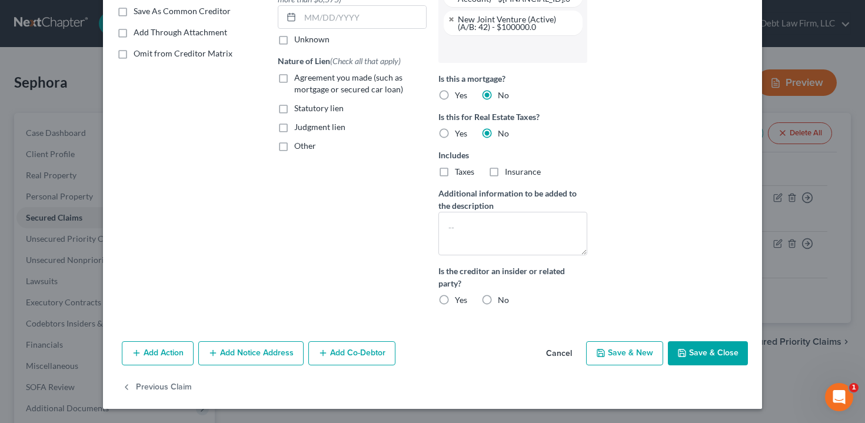
type input "Wet N Wild Wet N Wild Wet N Wild"
click at [732, 350] on button "Save & Close" at bounding box center [708, 353] width 80 height 25
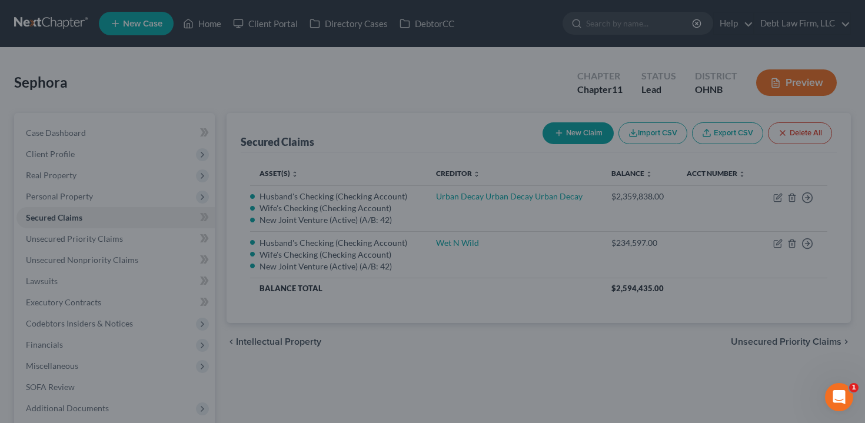
scroll to position [101, 0]
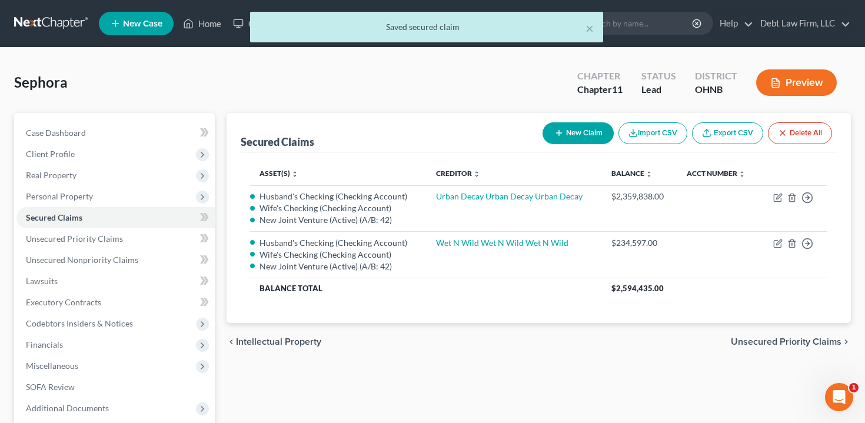
click at [781, 87] on button "Preview" at bounding box center [796, 82] width 81 height 26
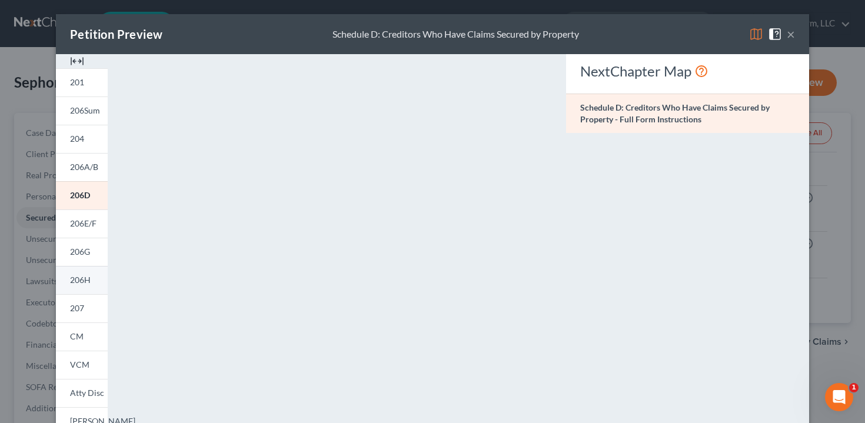
click at [86, 271] on link "206H" at bounding box center [82, 280] width 52 height 28
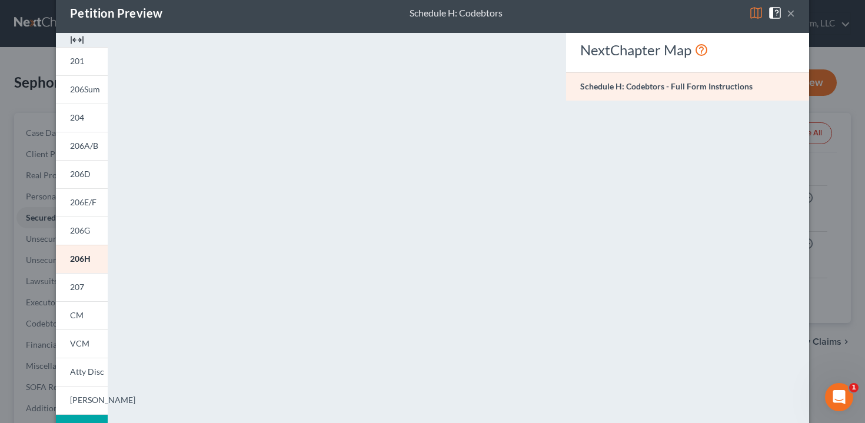
scroll to position [26, 0]
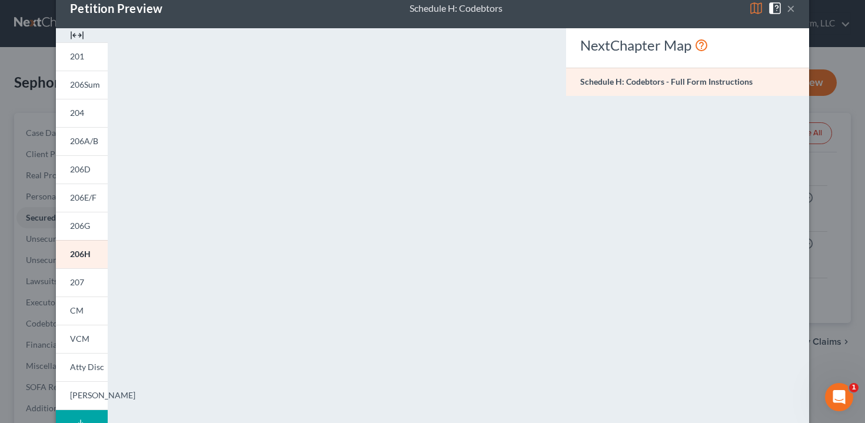
click at [24, 256] on div "Petition Preview Schedule H: Codebtors × 201 206Sum 204 206A/B 206D 206E/F 206G…" at bounding box center [432, 211] width 865 height 423
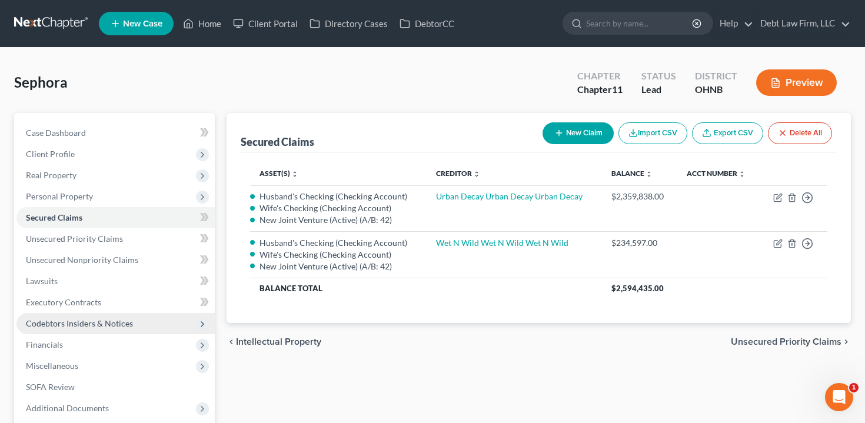
click at [55, 320] on span "Codebtors Insiders & Notices" at bounding box center [79, 323] width 107 height 10
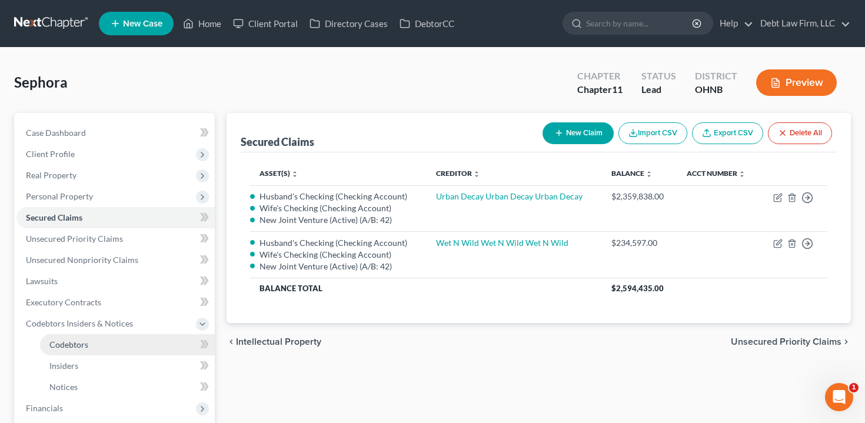
click at [108, 338] on link "Codebtors" at bounding box center [127, 344] width 175 height 21
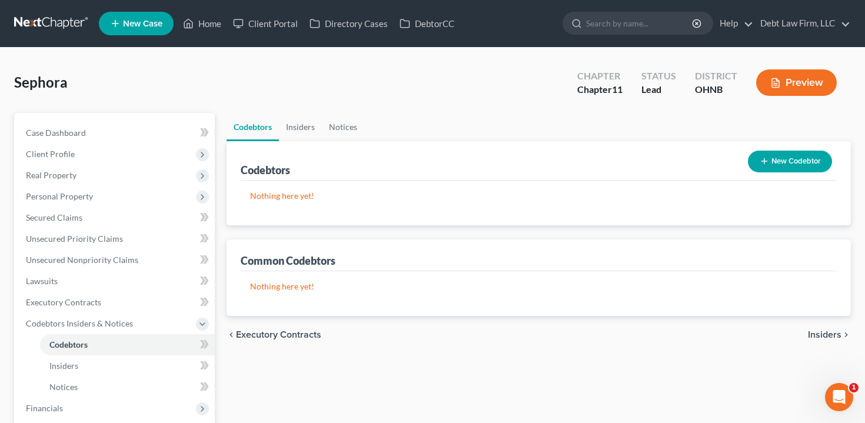
click at [768, 162] on icon "button" at bounding box center [764, 161] width 9 height 9
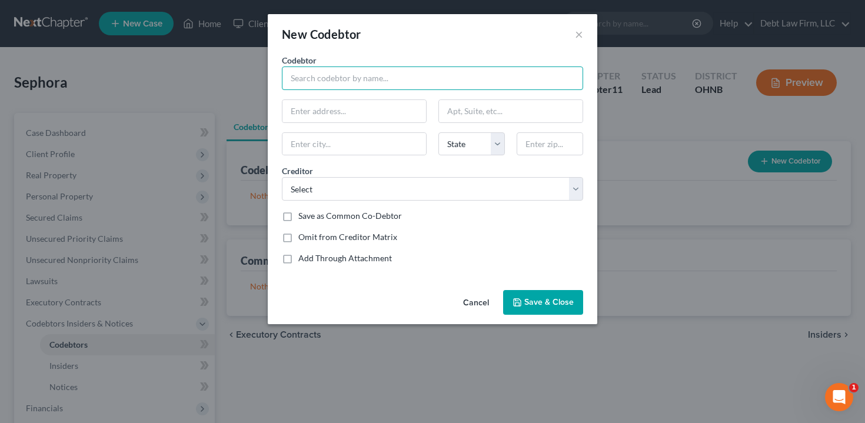
click at [318, 85] on input "text" at bounding box center [432, 79] width 301 height 24
click at [328, 77] on input "[PERSON_NAME]" at bounding box center [432, 79] width 301 height 24
type input "[PERSON_NAME]"
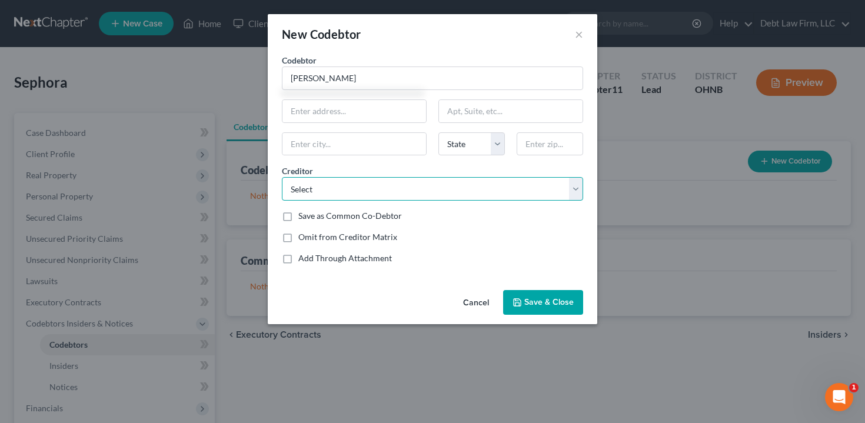
click at [385, 184] on select "Select Wet N Wild Wet N Wild Wet N Wild Urban Decay Urban Decay Urban Decay" at bounding box center [432, 189] width 301 height 24
select select "0"
click at [282, 177] on select "Select Wet N Wild Wet N Wild Wet N Wild Urban Decay Urban Decay Urban Decay" at bounding box center [432, 189] width 301 height 24
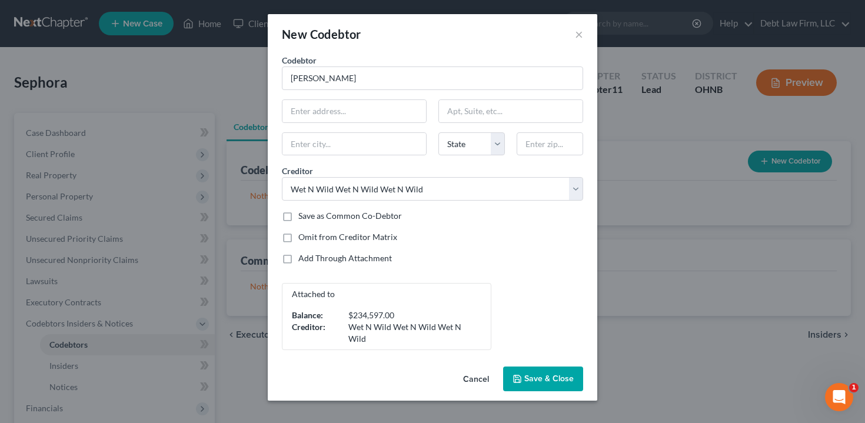
click at [539, 380] on span "Save & Close" at bounding box center [549, 379] width 49 height 10
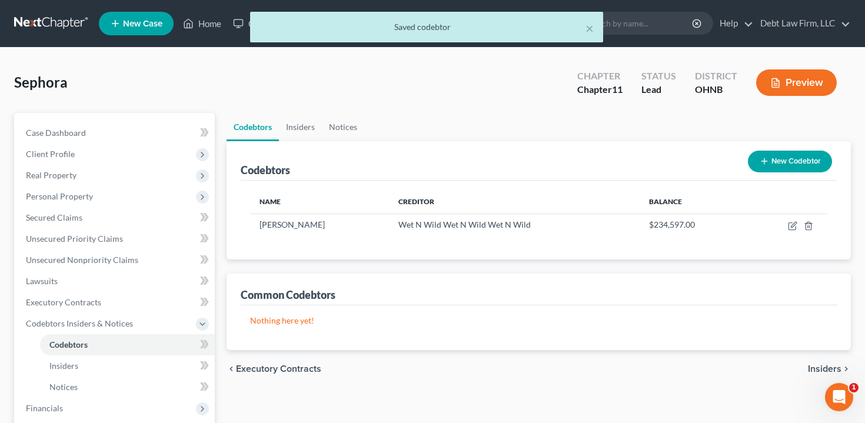
click at [772, 161] on button "New Codebtor" at bounding box center [790, 162] width 84 height 22
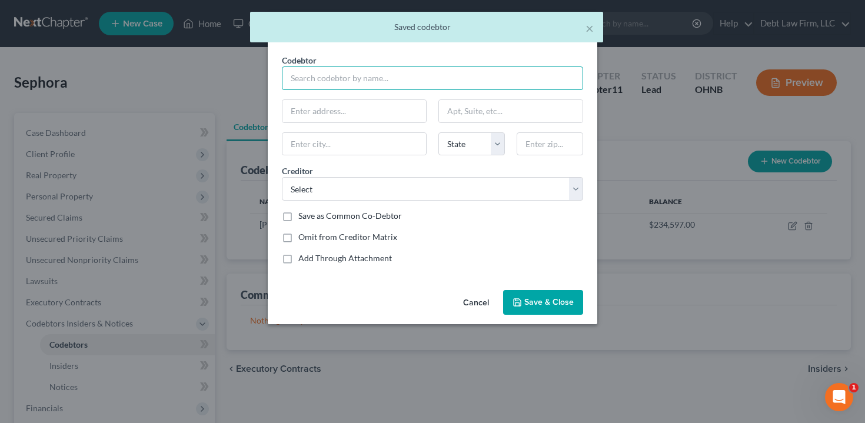
click at [391, 81] on input "text" at bounding box center [432, 79] width 301 height 24
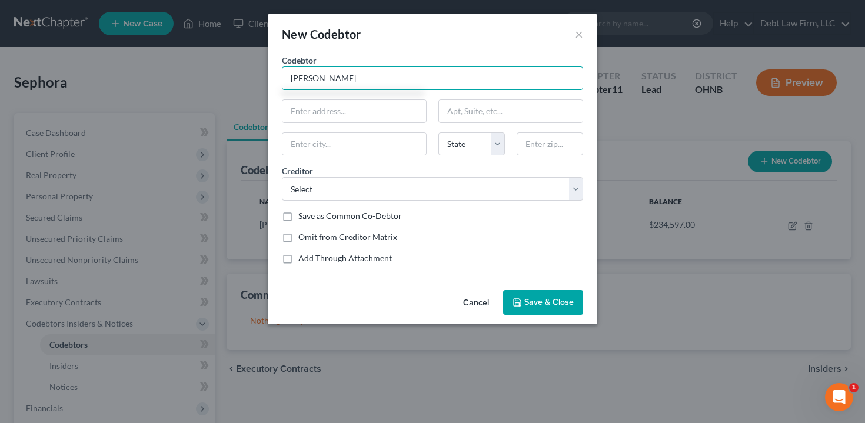
click at [291, 79] on input "[PERSON_NAME]" at bounding box center [432, 79] width 301 height 24
type input "[PERSON_NAME]"
click at [557, 302] on span "Save & Close" at bounding box center [549, 302] width 49 height 10
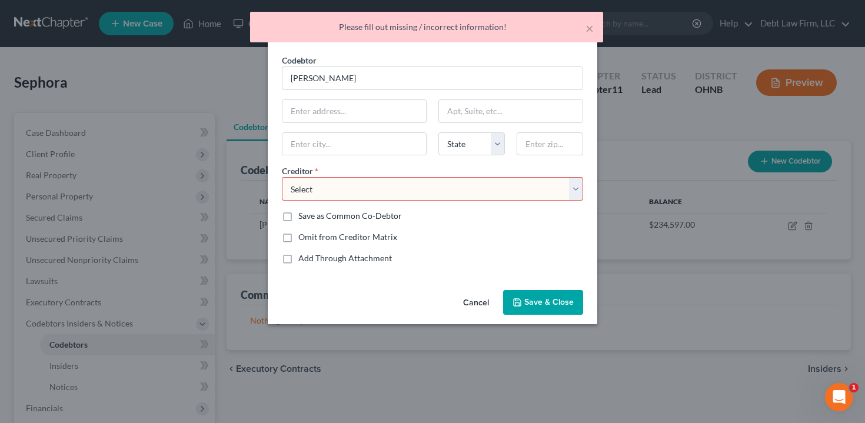
click at [444, 190] on select "Select Wet N Wild Wet N Wild Wet N Wild Urban Decay Urban Decay Urban Decay" at bounding box center [432, 189] width 301 height 24
select select "1"
click at [282, 177] on select "Select Wet N Wild Wet N Wild Wet N Wild Urban Decay Urban Decay Urban Decay" at bounding box center [432, 189] width 301 height 24
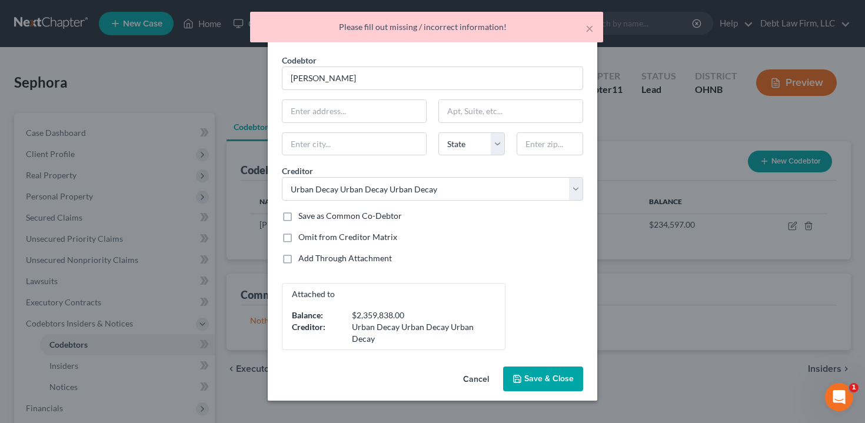
click at [538, 380] on span "Save & Close" at bounding box center [549, 379] width 49 height 10
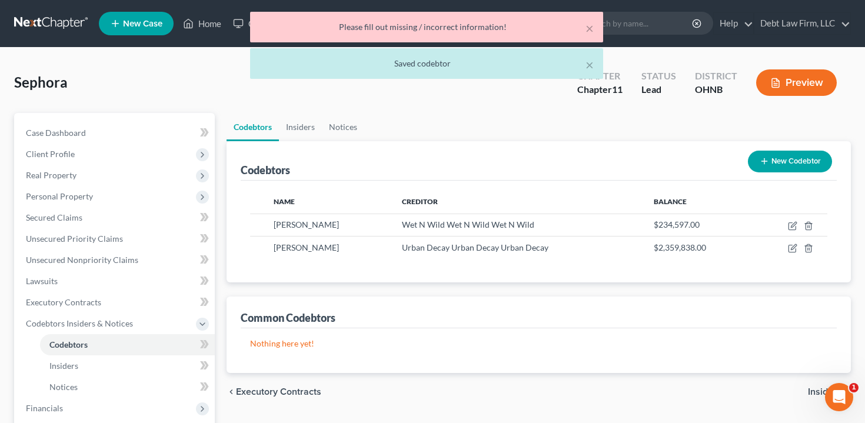
click at [786, 89] on button "Preview" at bounding box center [796, 82] width 81 height 26
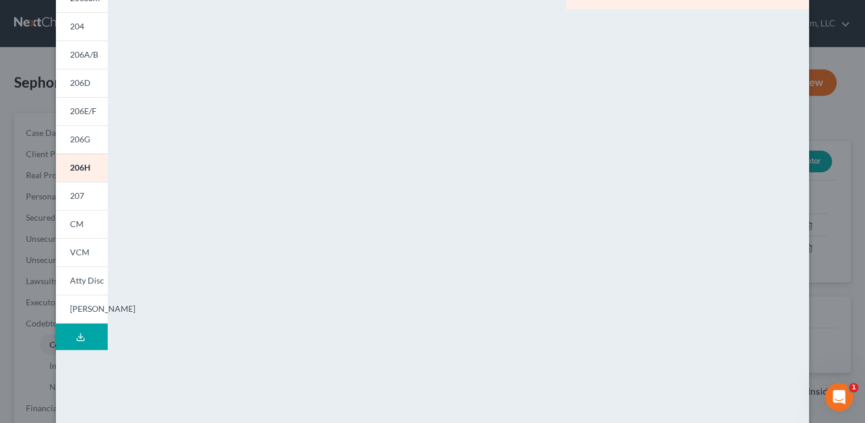
scroll to position [122, 0]
